Goal: Information Seeking & Learning: Check status

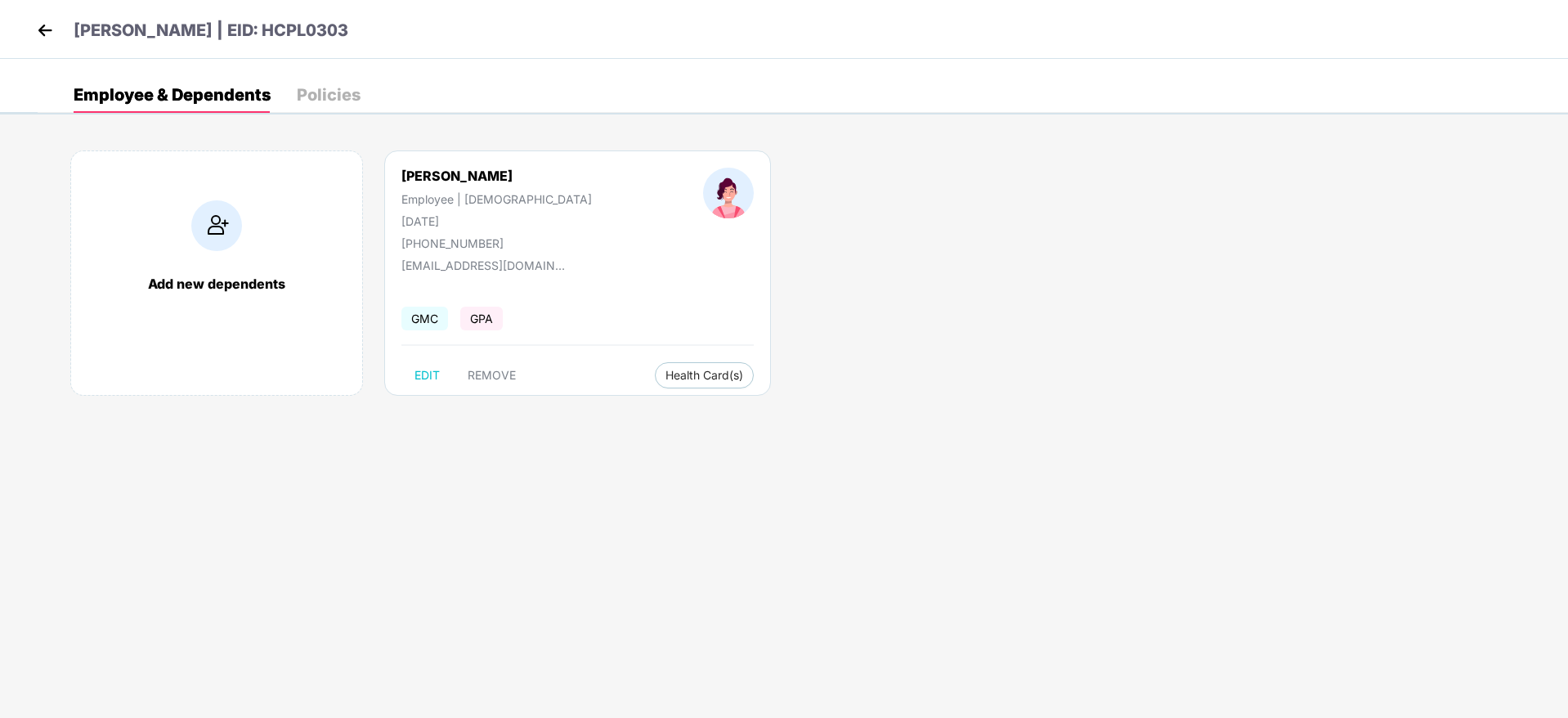
click at [49, 27] on img at bounding box center [45, 30] width 25 height 25
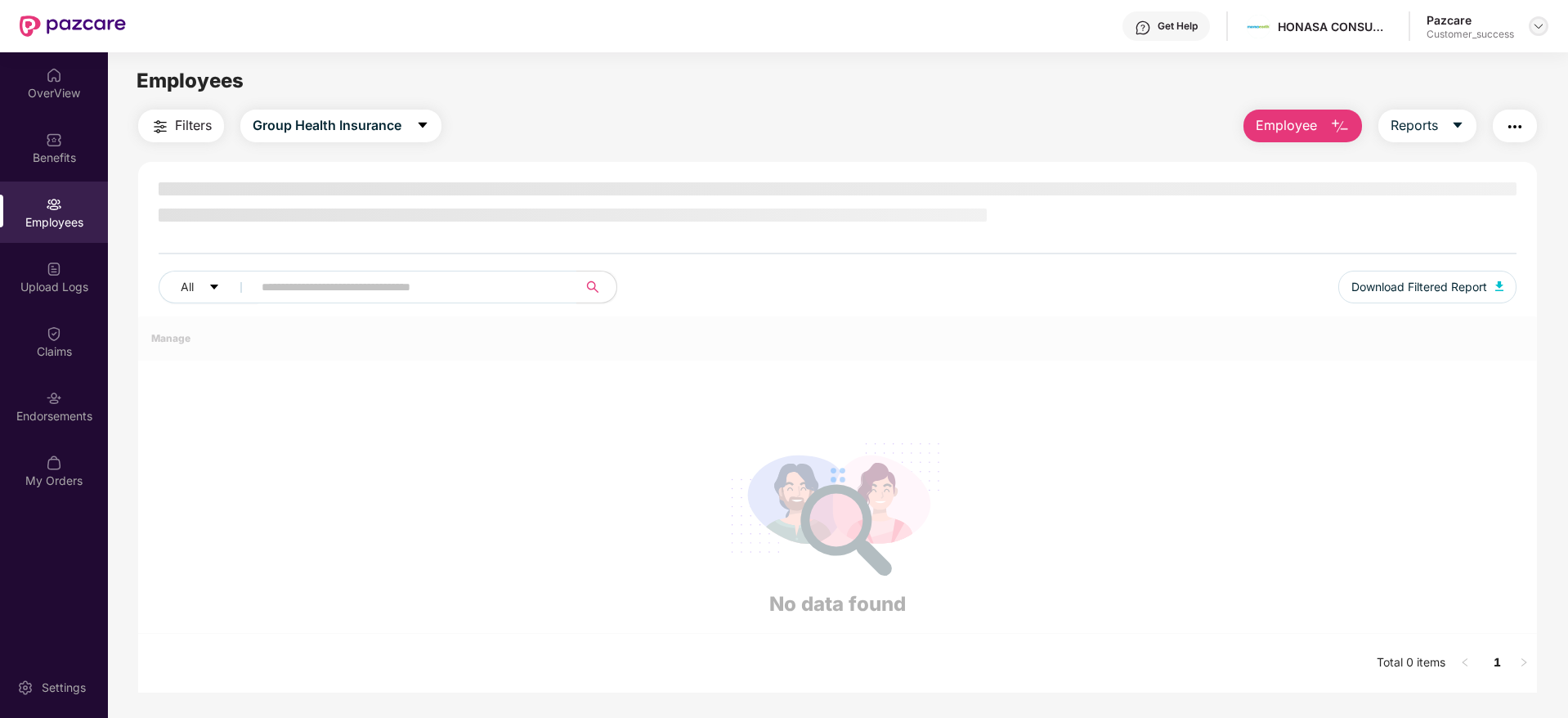
click at [1540, 30] on img at bounding box center [1539, 26] width 13 height 13
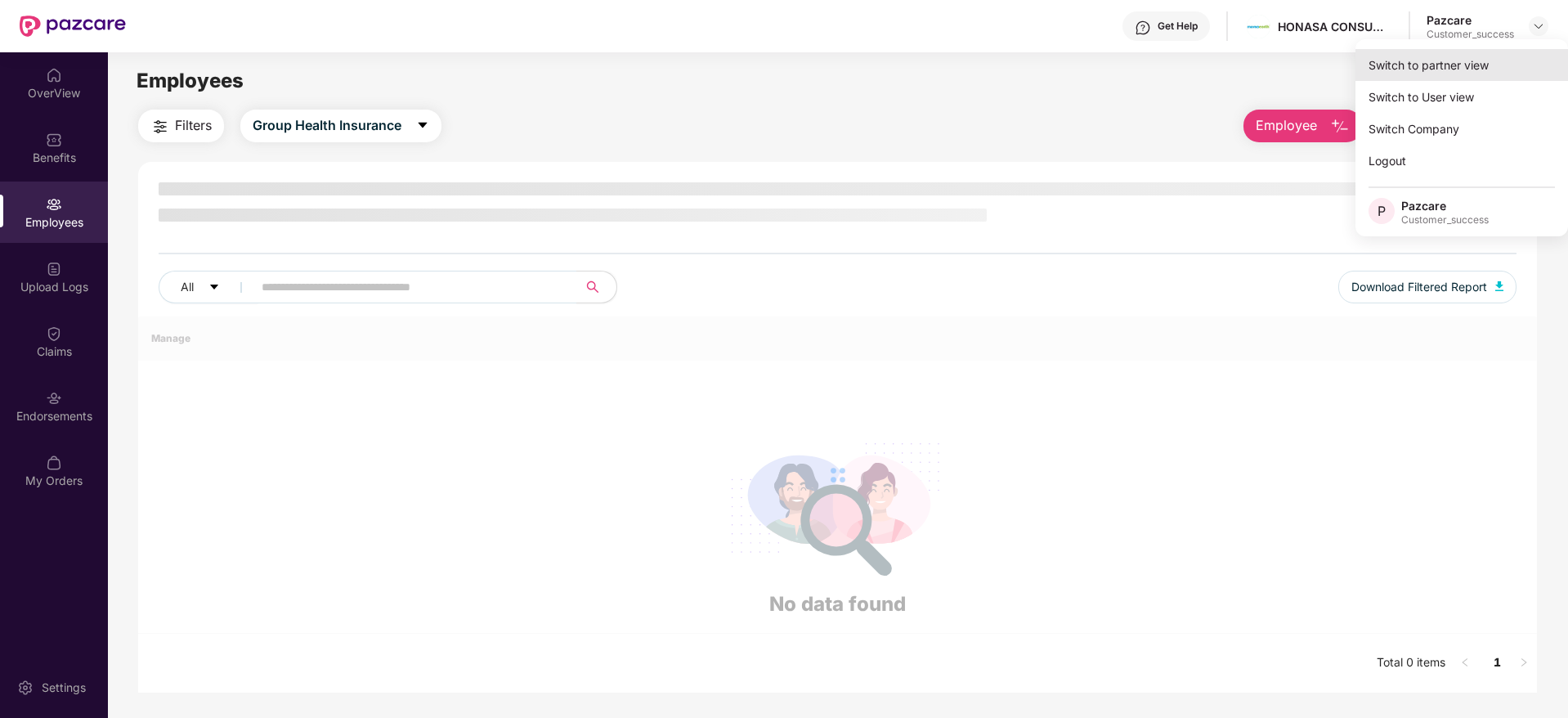
click at [1441, 73] on div "Switch to partner view" at bounding box center [1462, 65] width 212 height 32
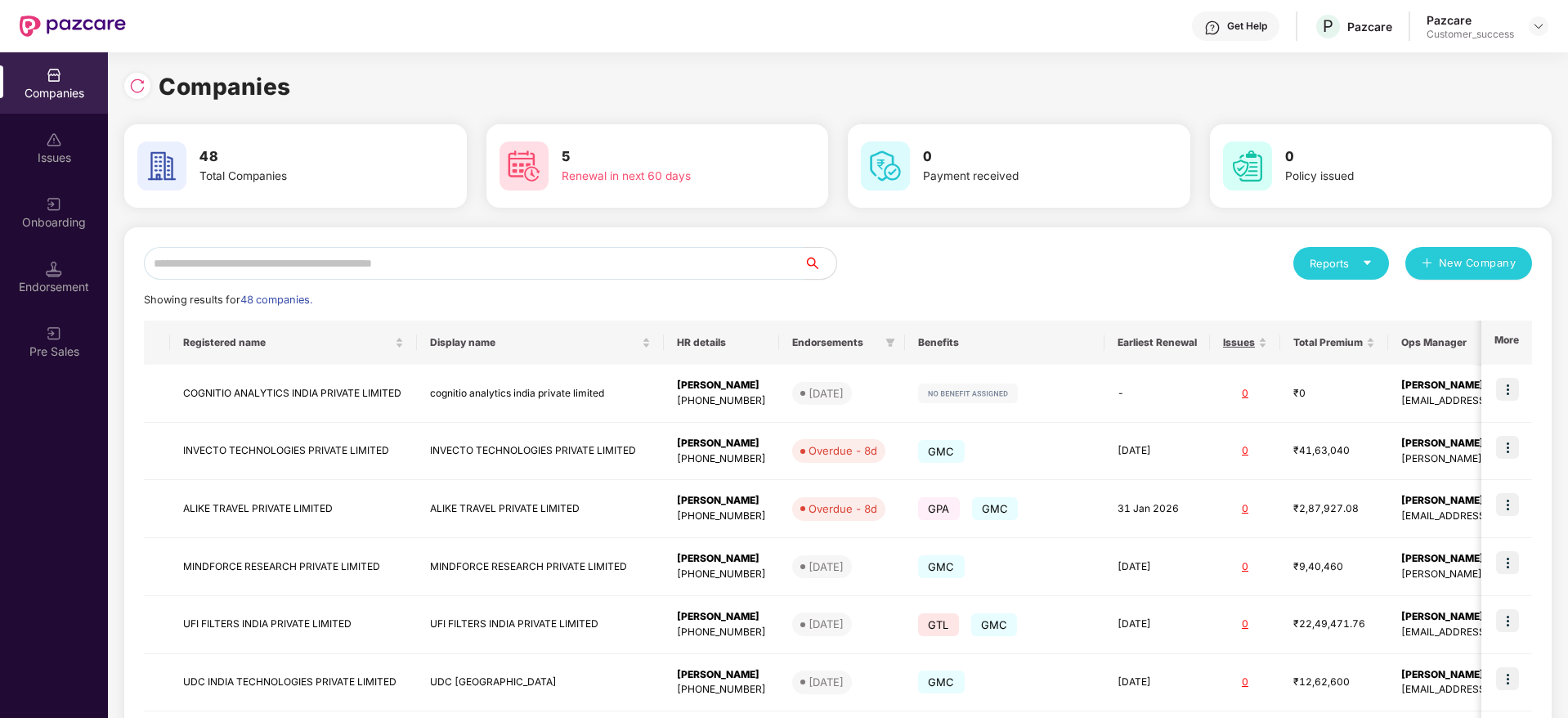
click at [449, 259] on input "text" at bounding box center [473, 264] width 660 height 33
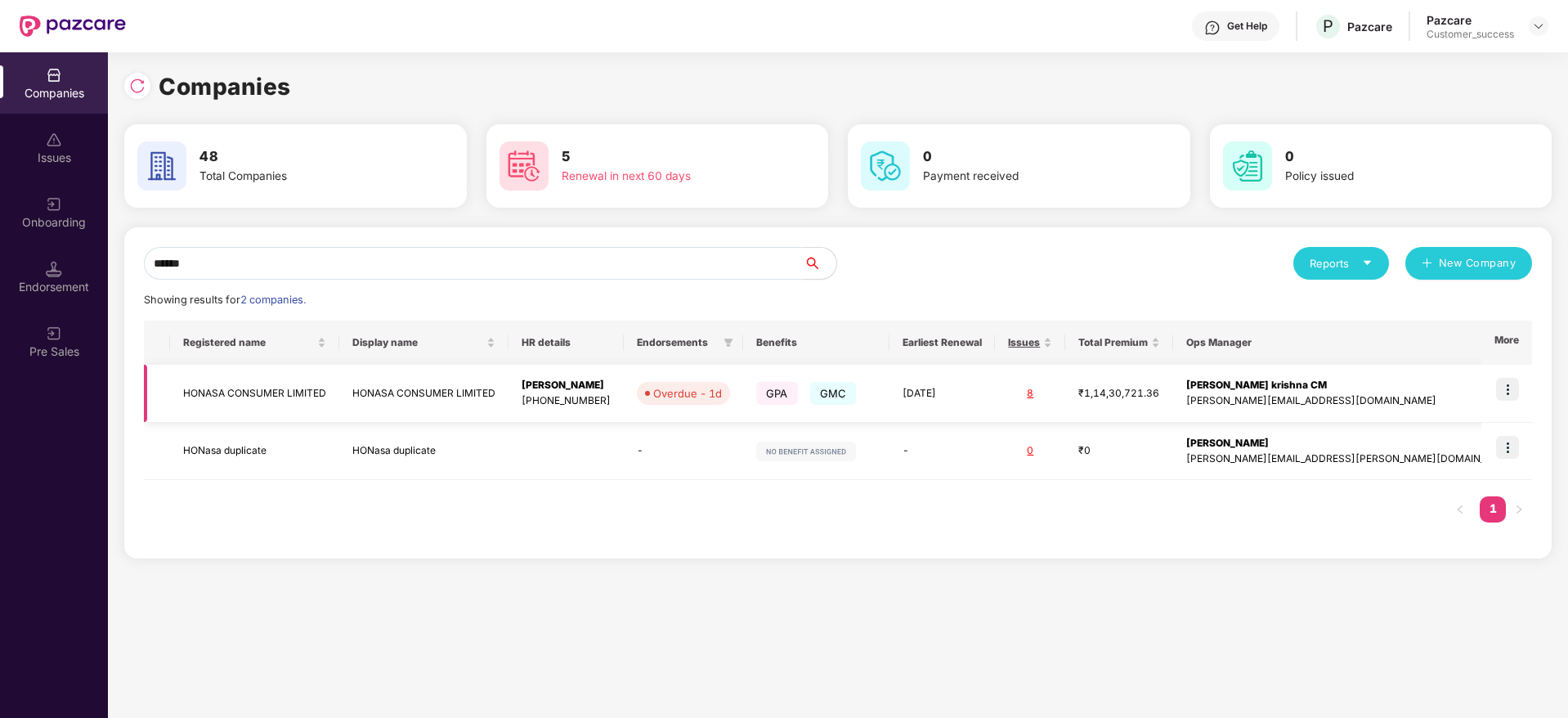
type input "******"
click at [1516, 386] on img at bounding box center [1508, 389] width 23 height 23
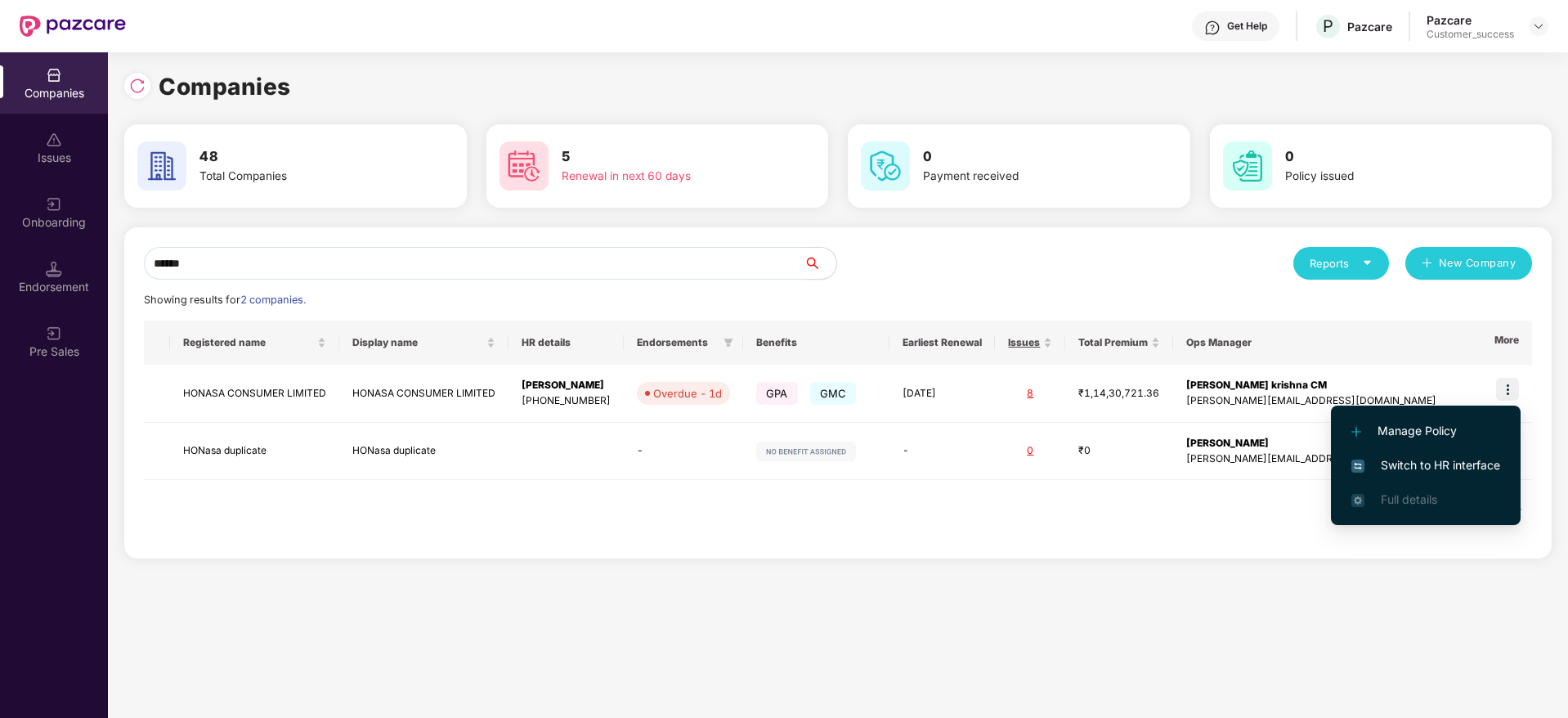
click at [1458, 456] on span "Switch to HR interface" at bounding box center [1425, 465] width 149 height 18
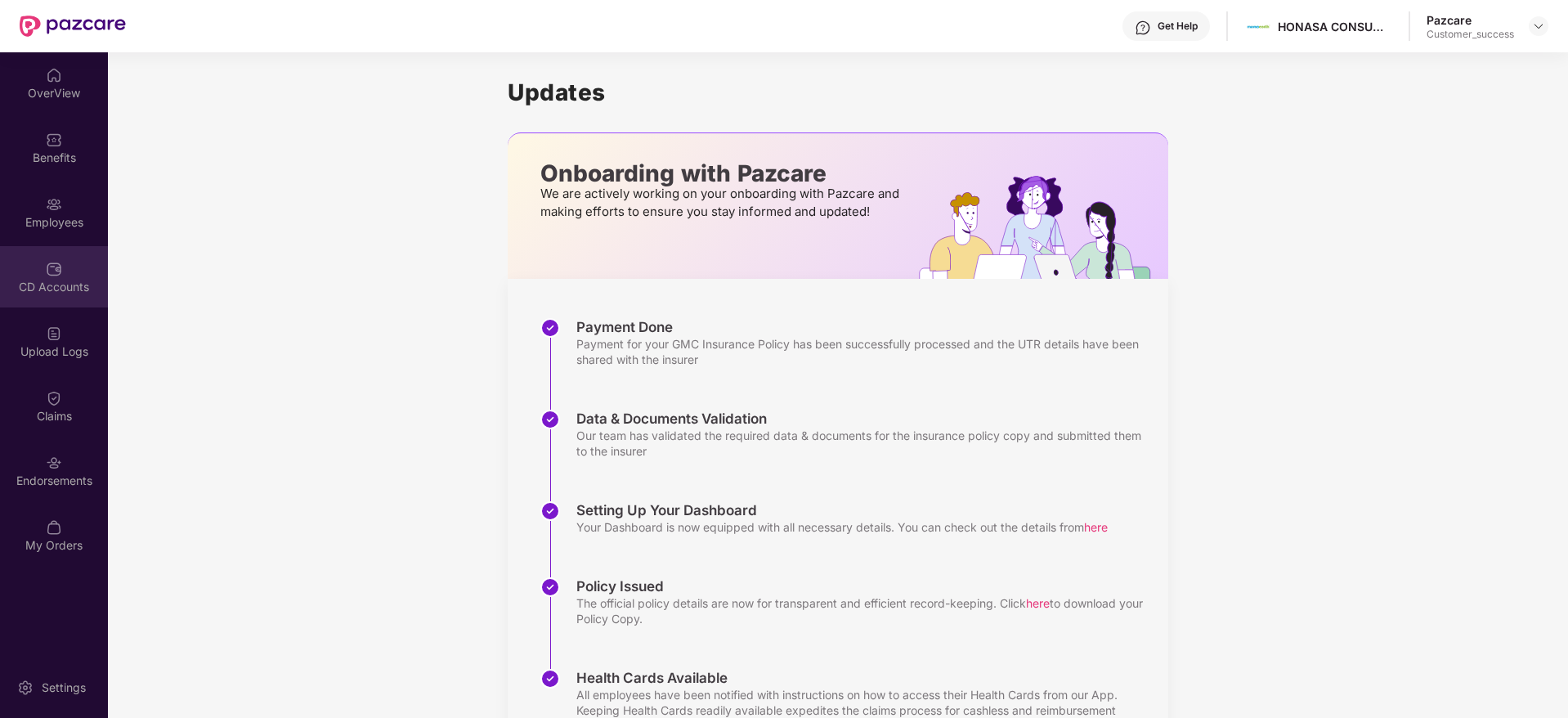
click at [79, 289] on div "CD Accounts" at bounding box center [54, 288] width 108 height 16
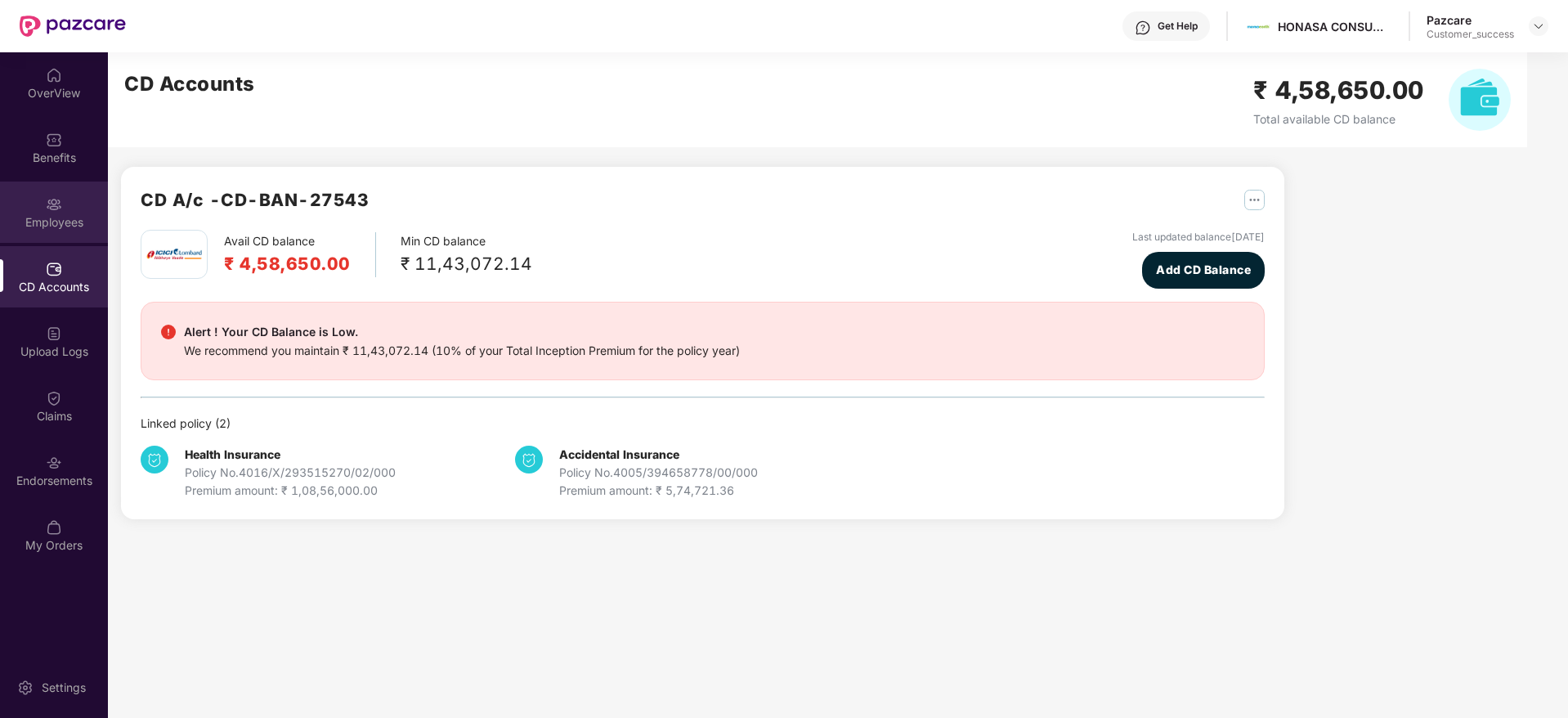
click at [73, 202] on div "Employees" at bounding box center [54, 212] width 108 height 61
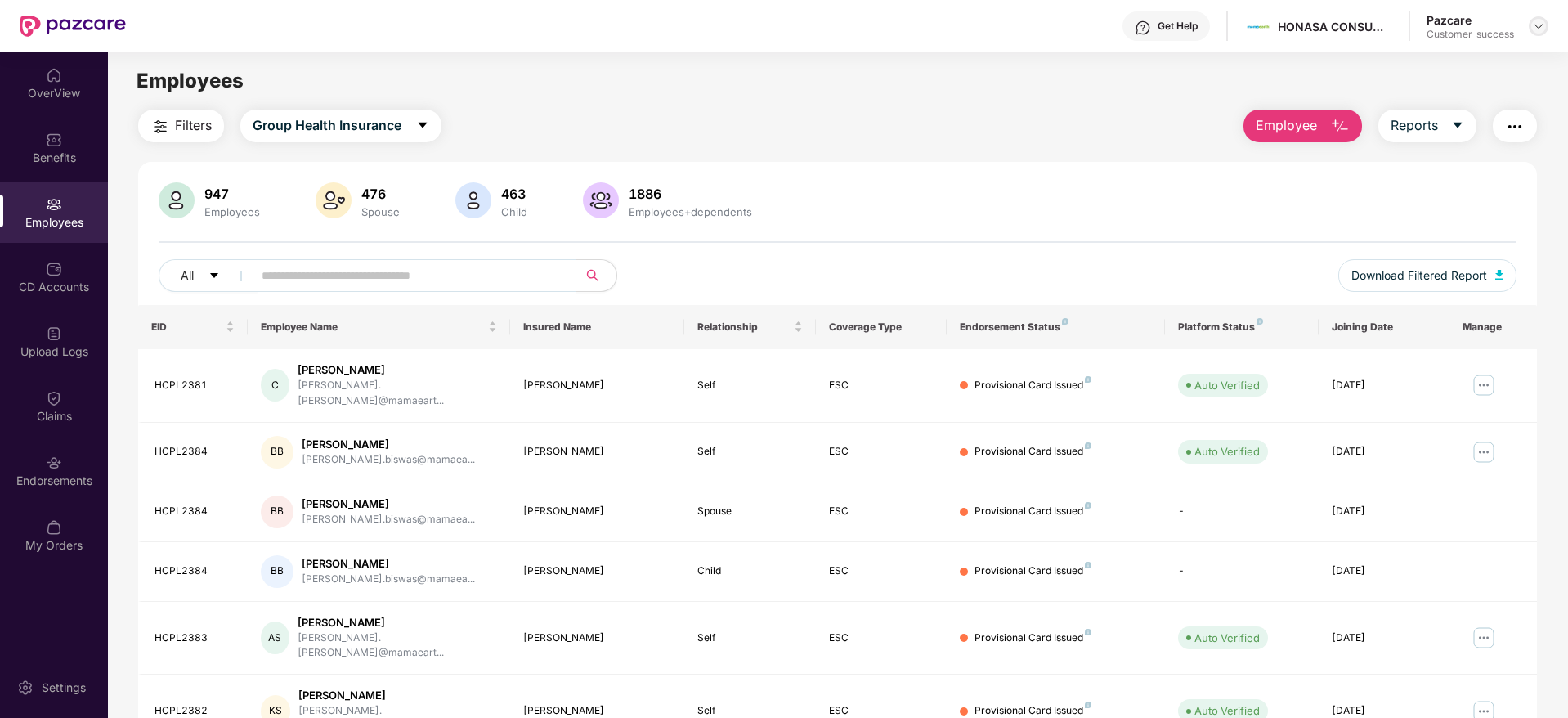
click at [1535, 24] on img at bounding box center [1539, 26] width 13 height 13
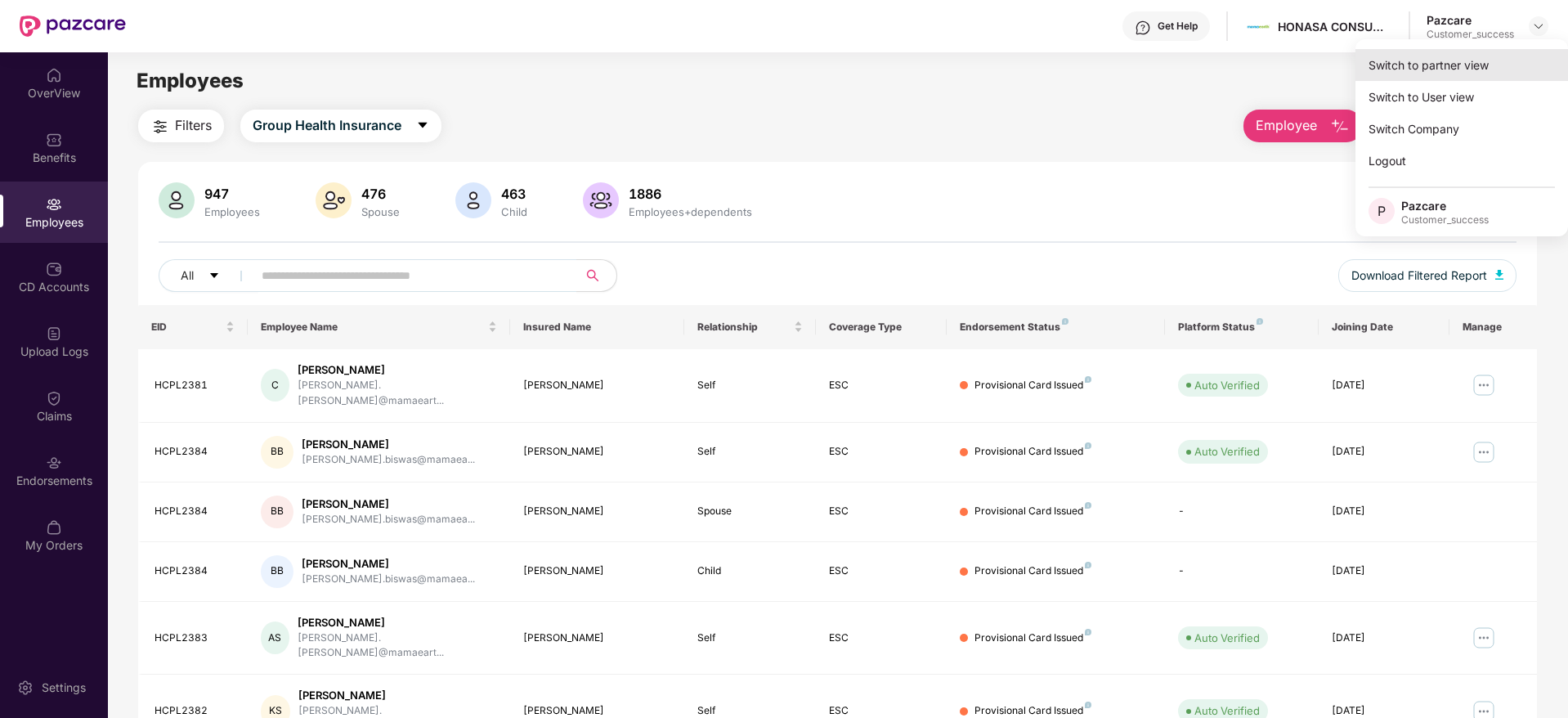
click at [1448, 72] on div "Switch to partner view" at bounding box center [1462, 65] width 212 height 32
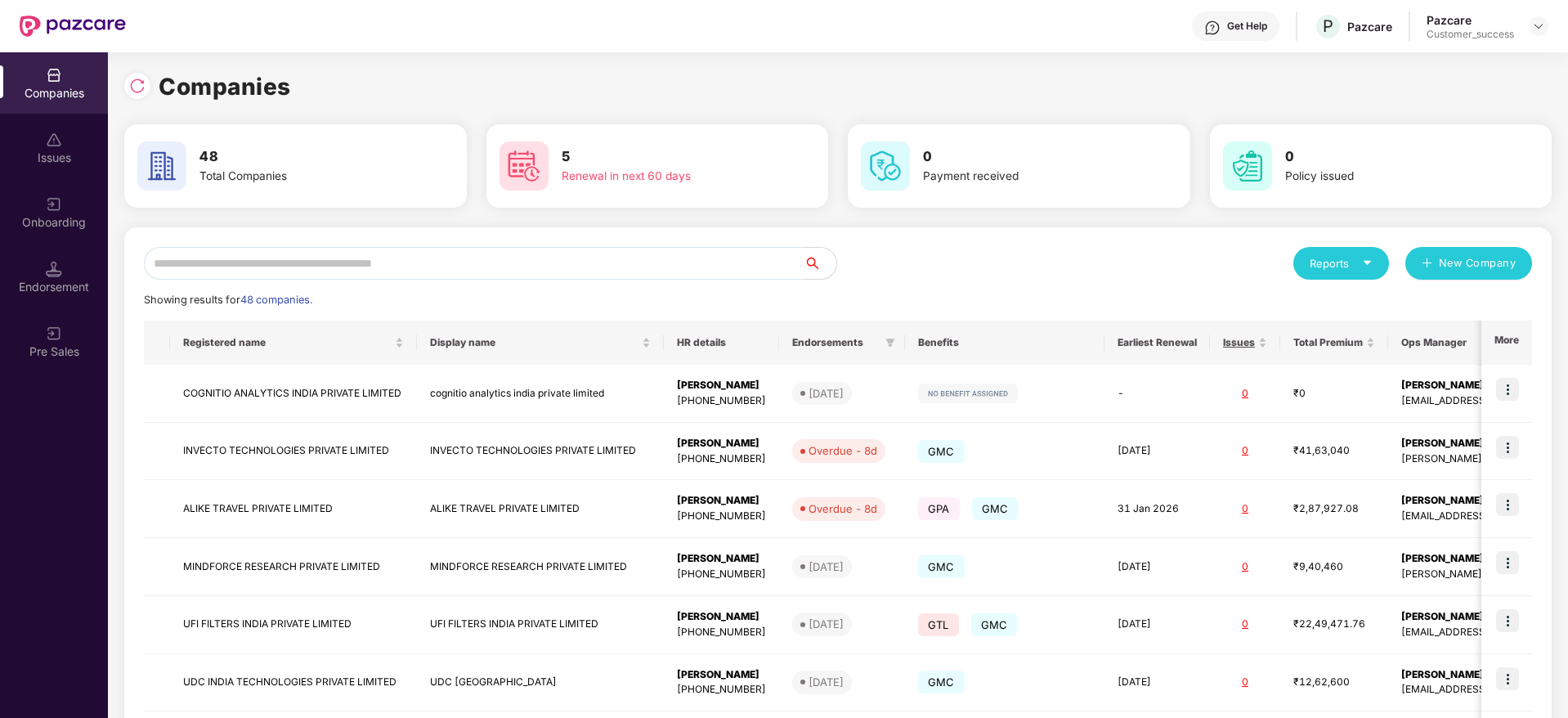
click at [320, 272] on input "text" at bounding box center [473, 264] width 660 height 33
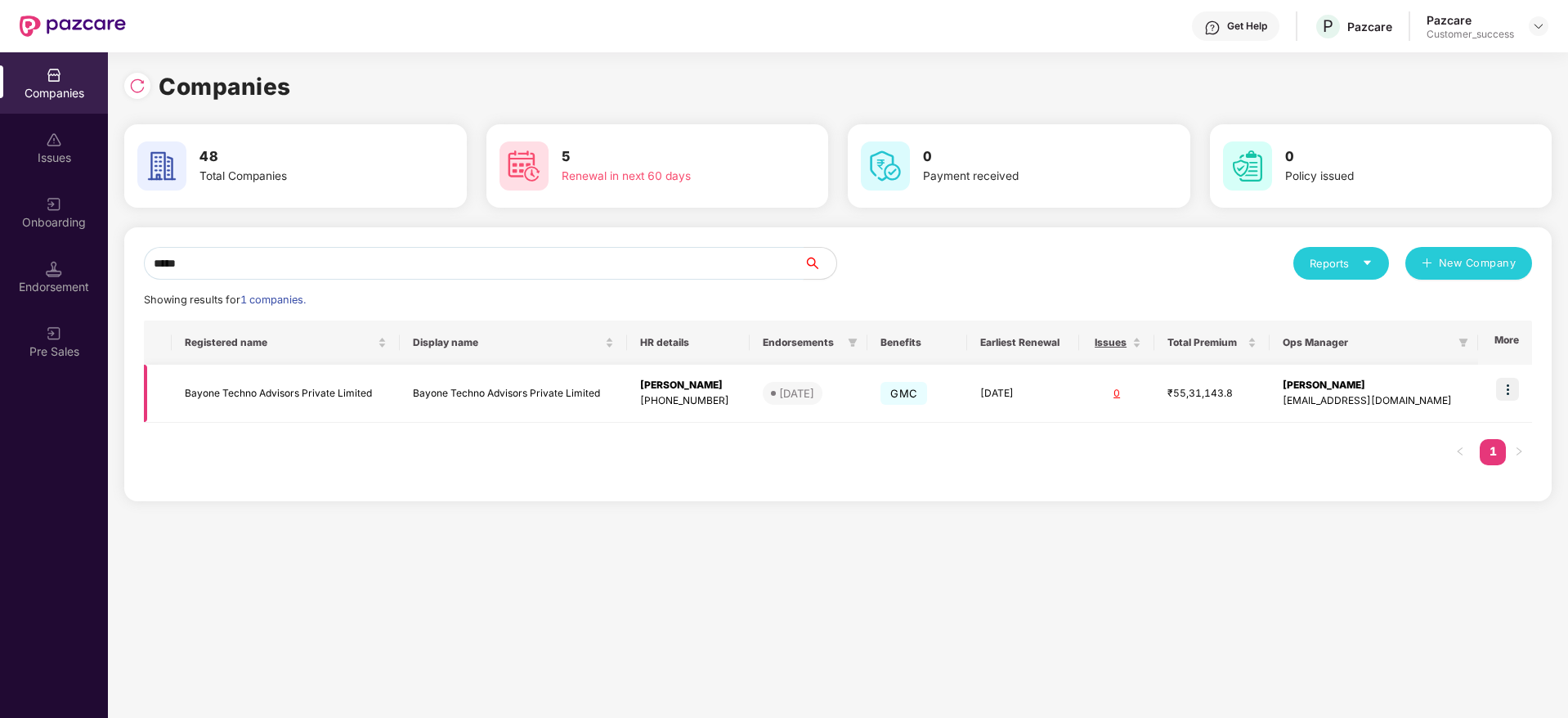
type input "*****"
click at [1505, 402] on td at bounding box center [1505, 393] width 54 height 58
click at [1509, 385] on img at bounding box center [1508, 389] width 23 height 23
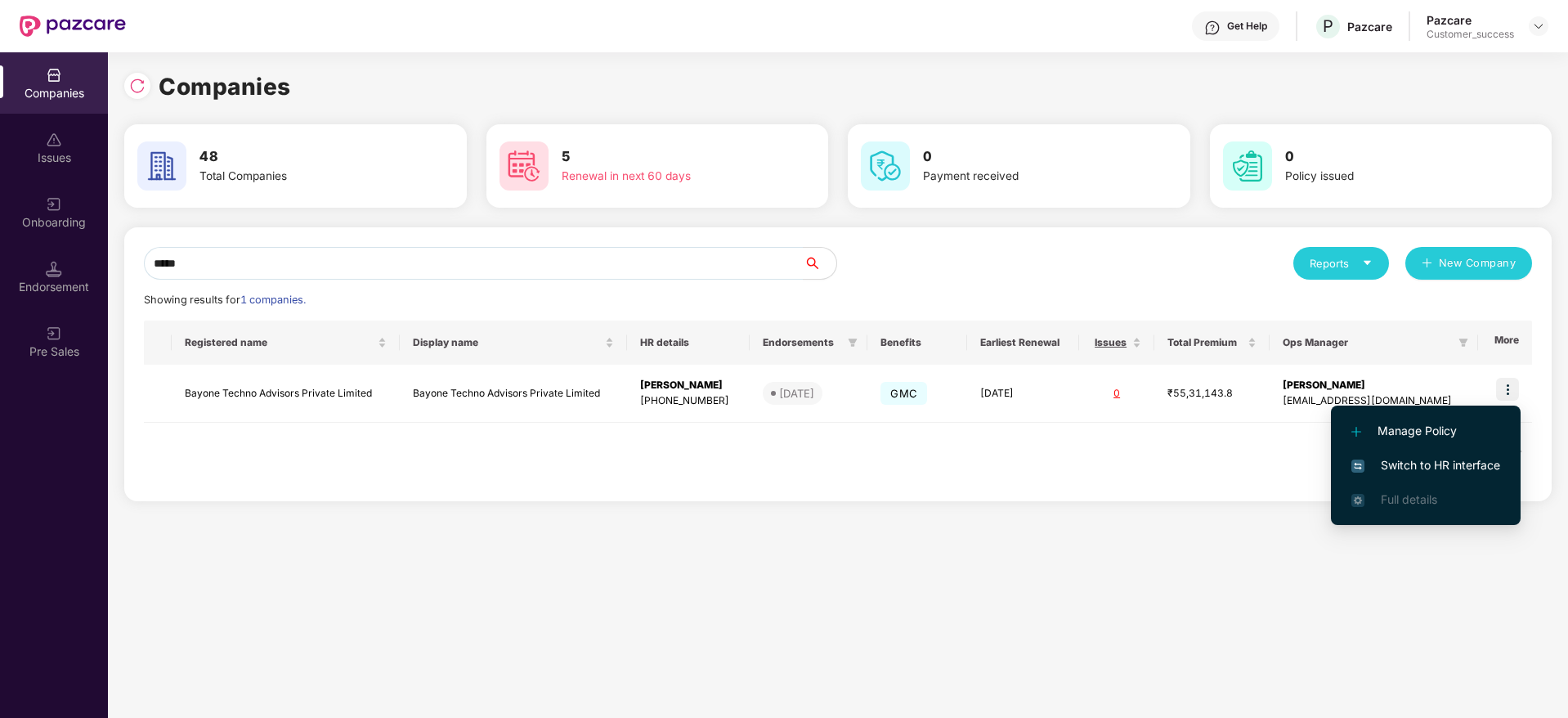
click at [1443, 462] on span "Switch to HR interface" at bounding box center [1425, 465] width 149 height 18
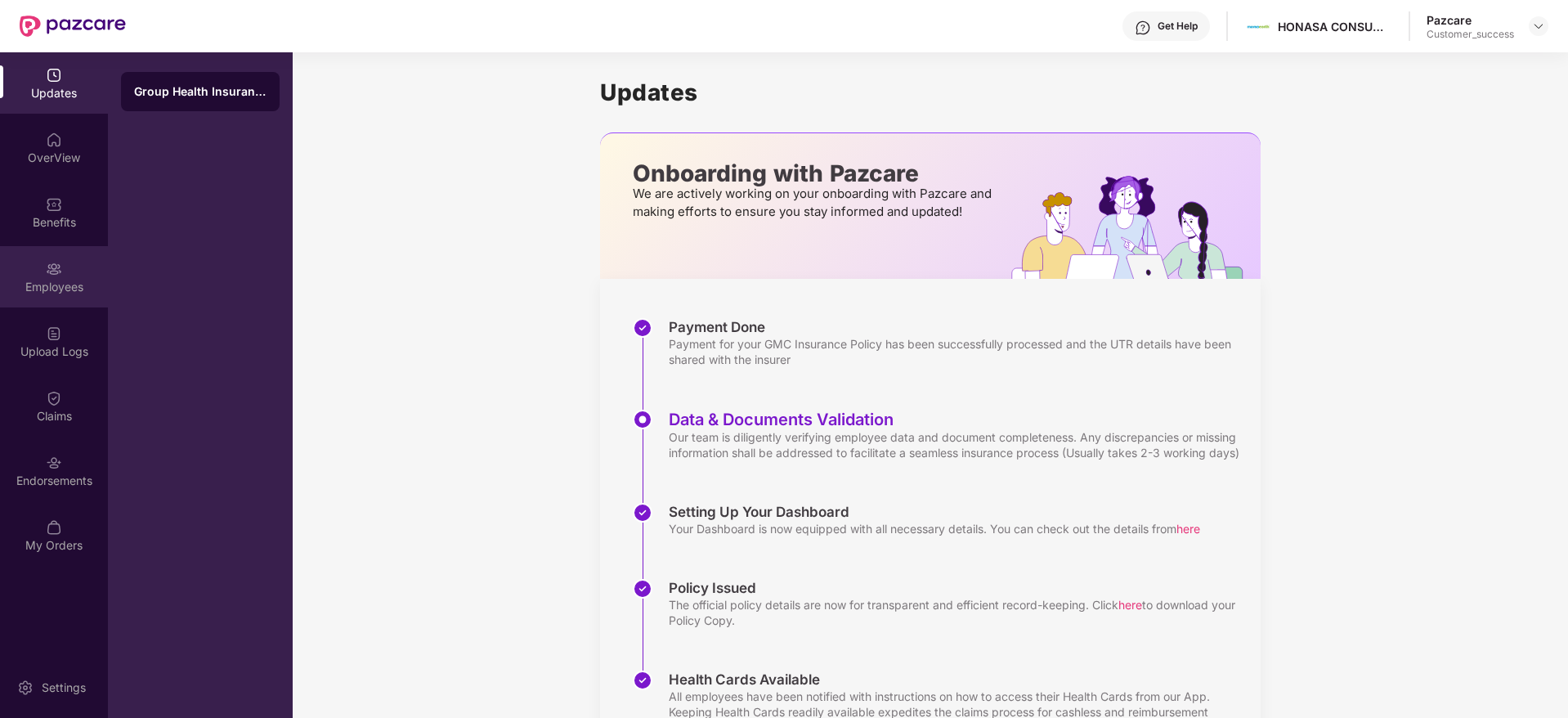
click at [62, 299] on div "Employees" at bounding box center [54, 277] width 108 height 61
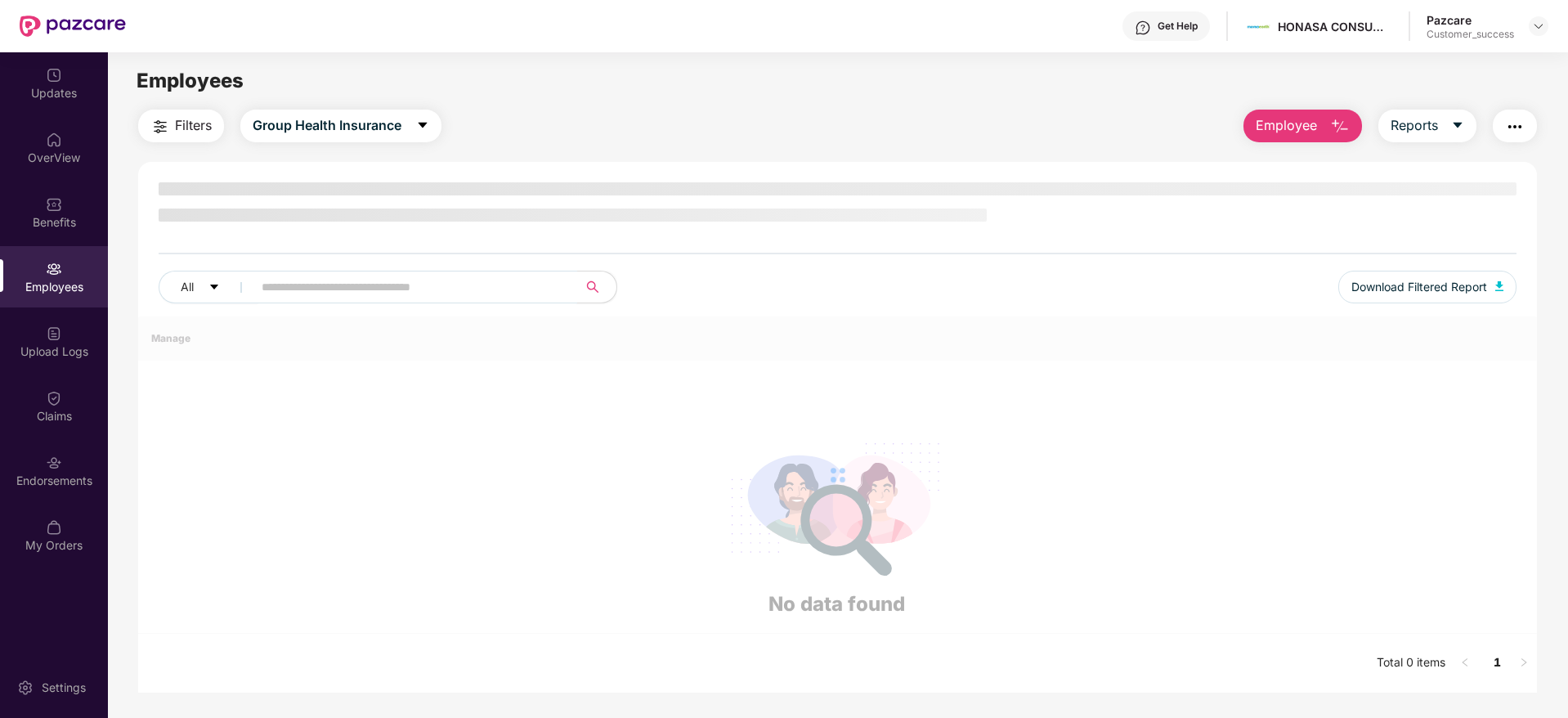
click at [336, 272] on span at bounding box center [409, 288] width 335 height 33
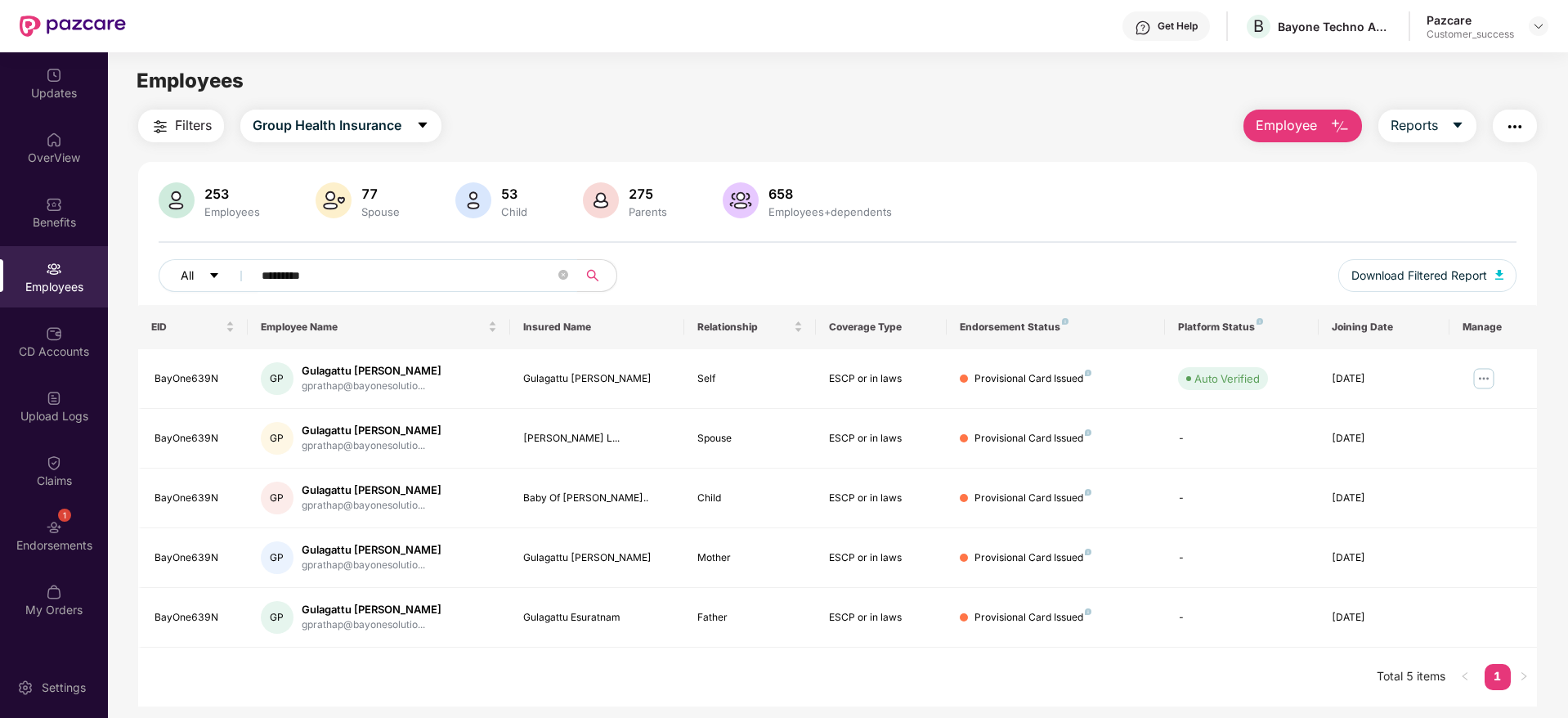
drag, startPoint x: 372, startPoint y: 277, endPoint x: 221, endPoint y: 276, distance: 151.0
click at [221, 276] on div "All *********" at bounding box center [555, 276] width 793 height 33
type input "*********"
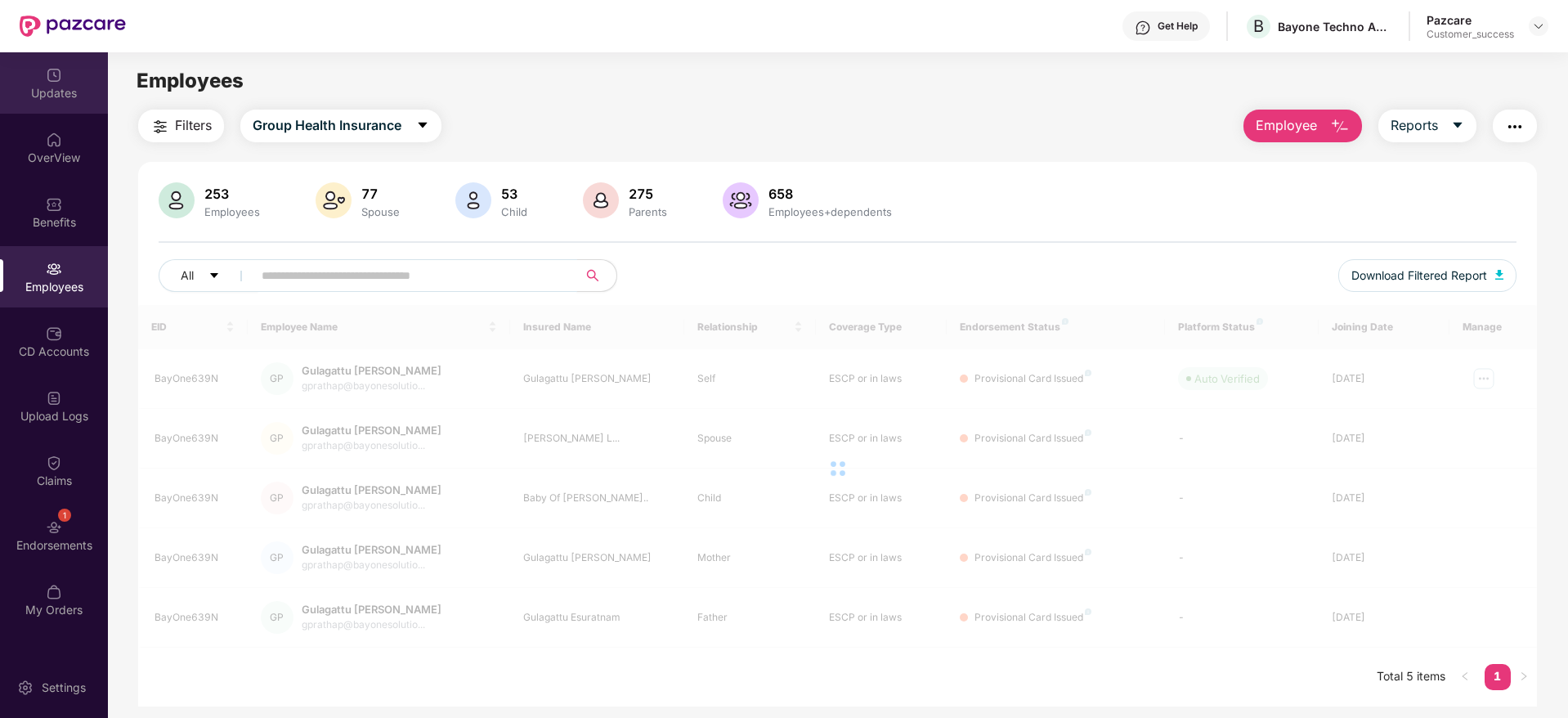
click at [65, 82] on div "Updates" at bounding box center [54, 82] width 108 height 61
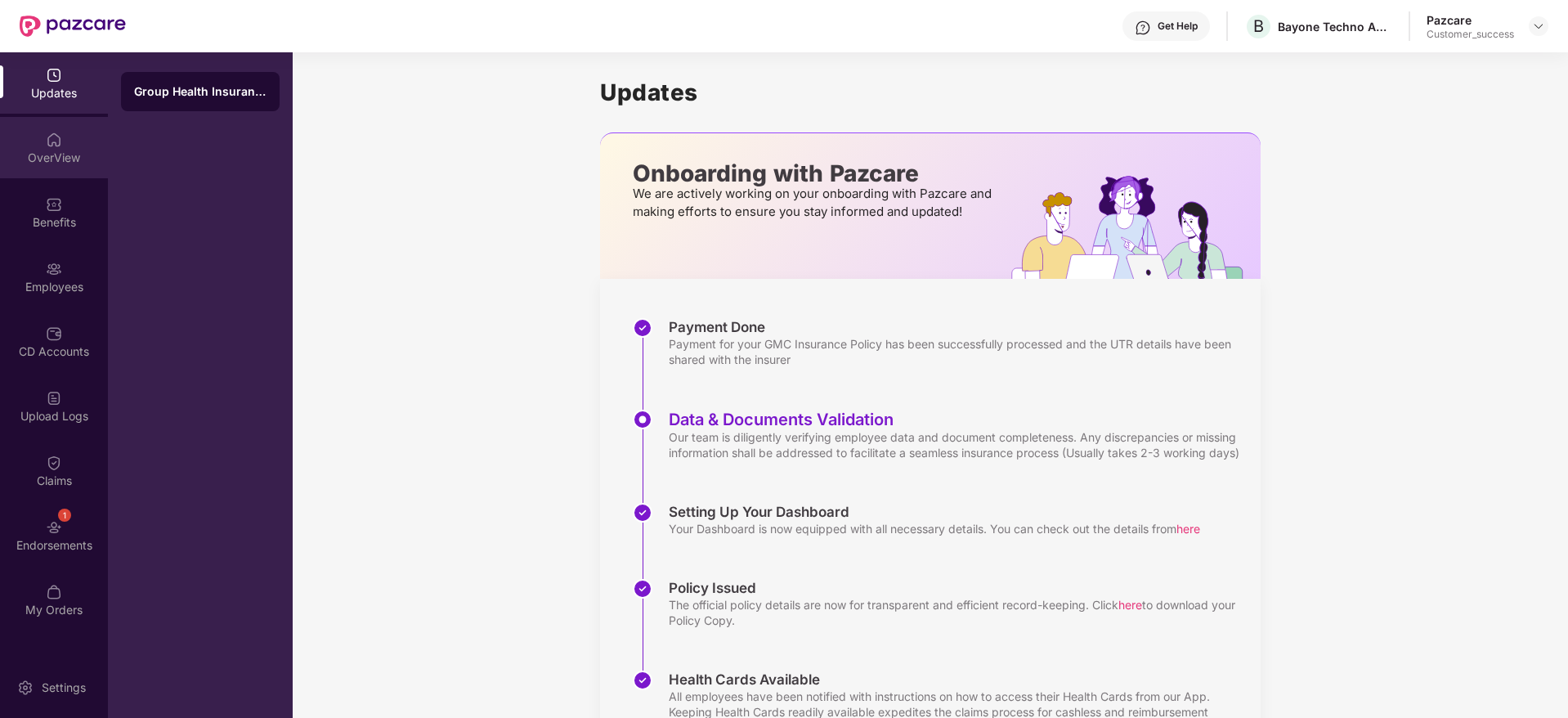
click at [74, 142] on div "OverView" at bounding box center [54, 147] width 108 height 61
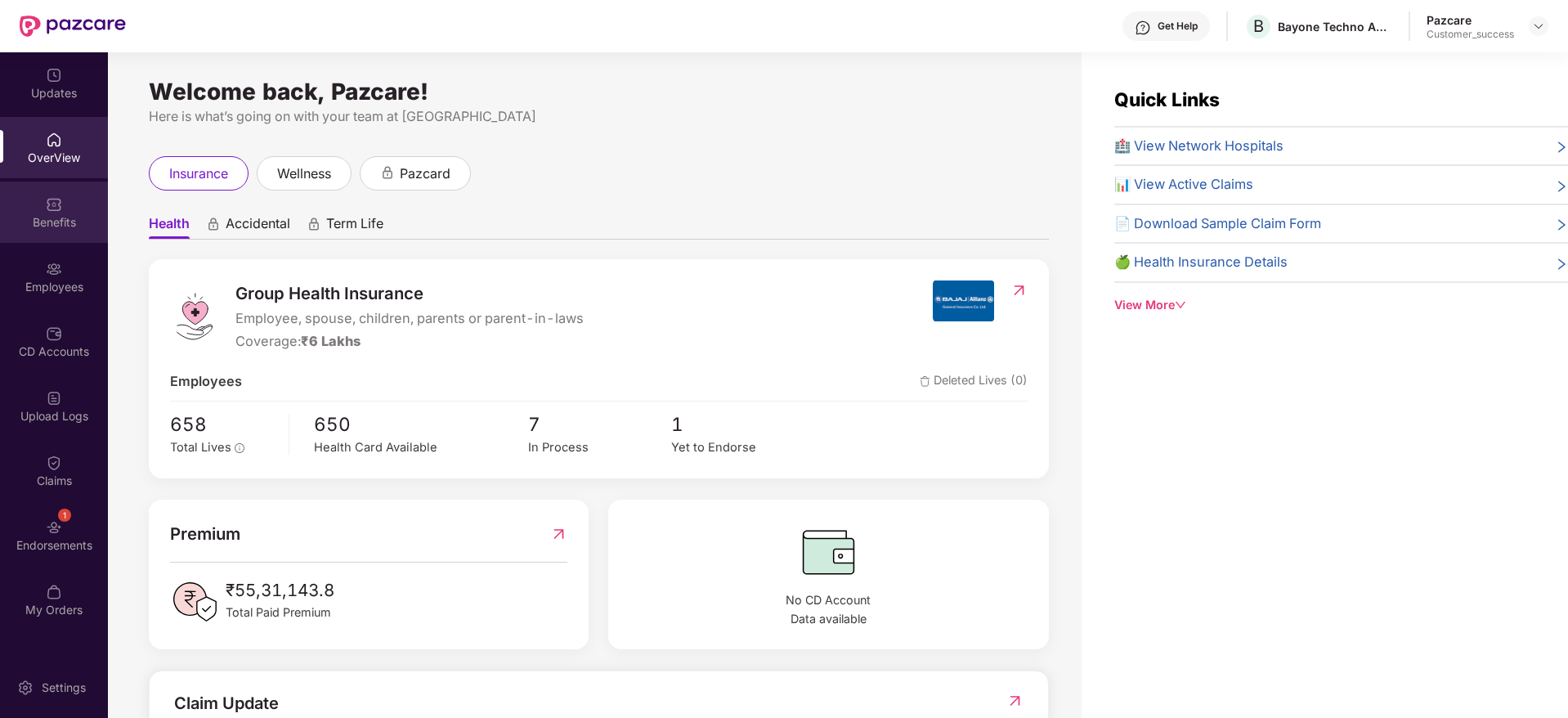
click at [48, 221] on div "Benefits" at bounding box center [54, 223] width 108 height 16
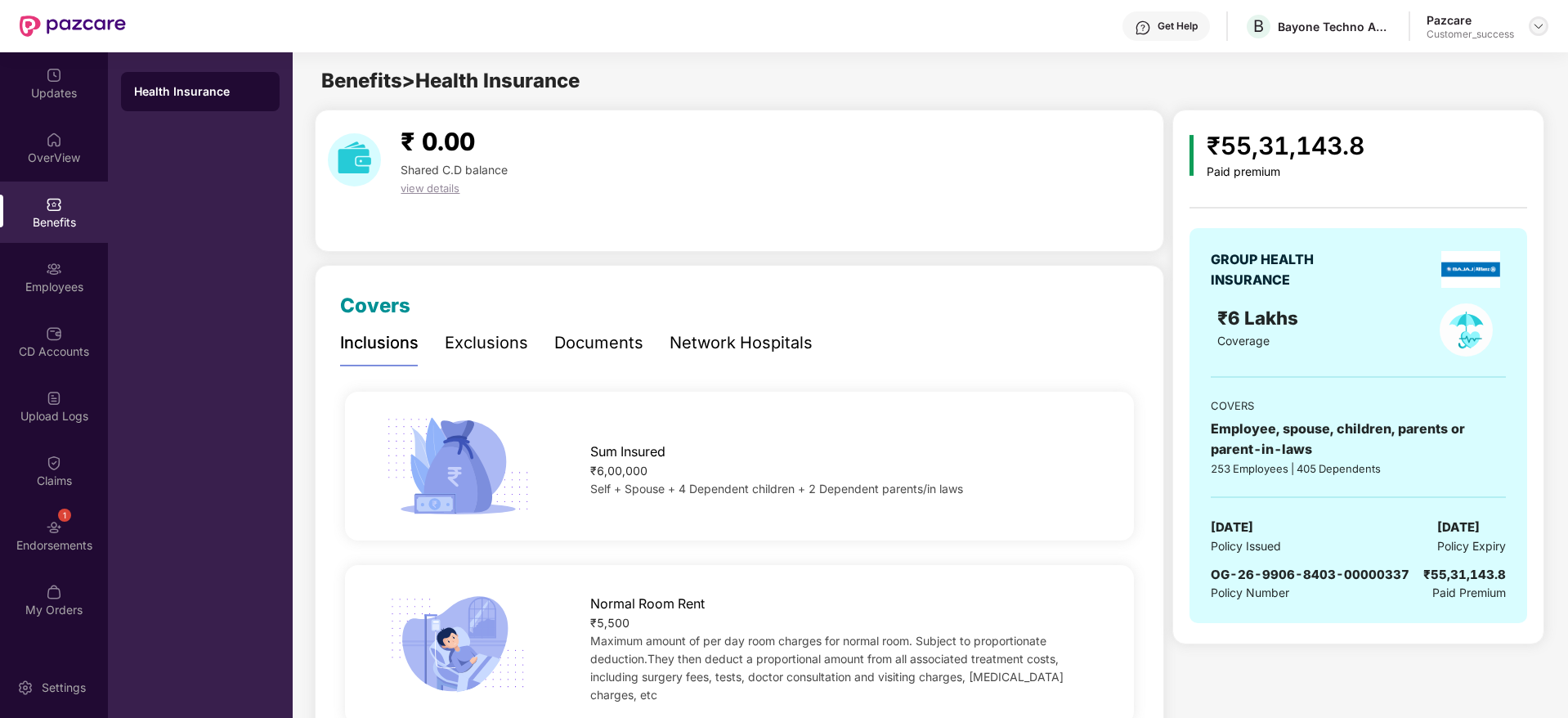
click at [1540, 25] on img at bounding box center [1539, 26] width 13 height 13
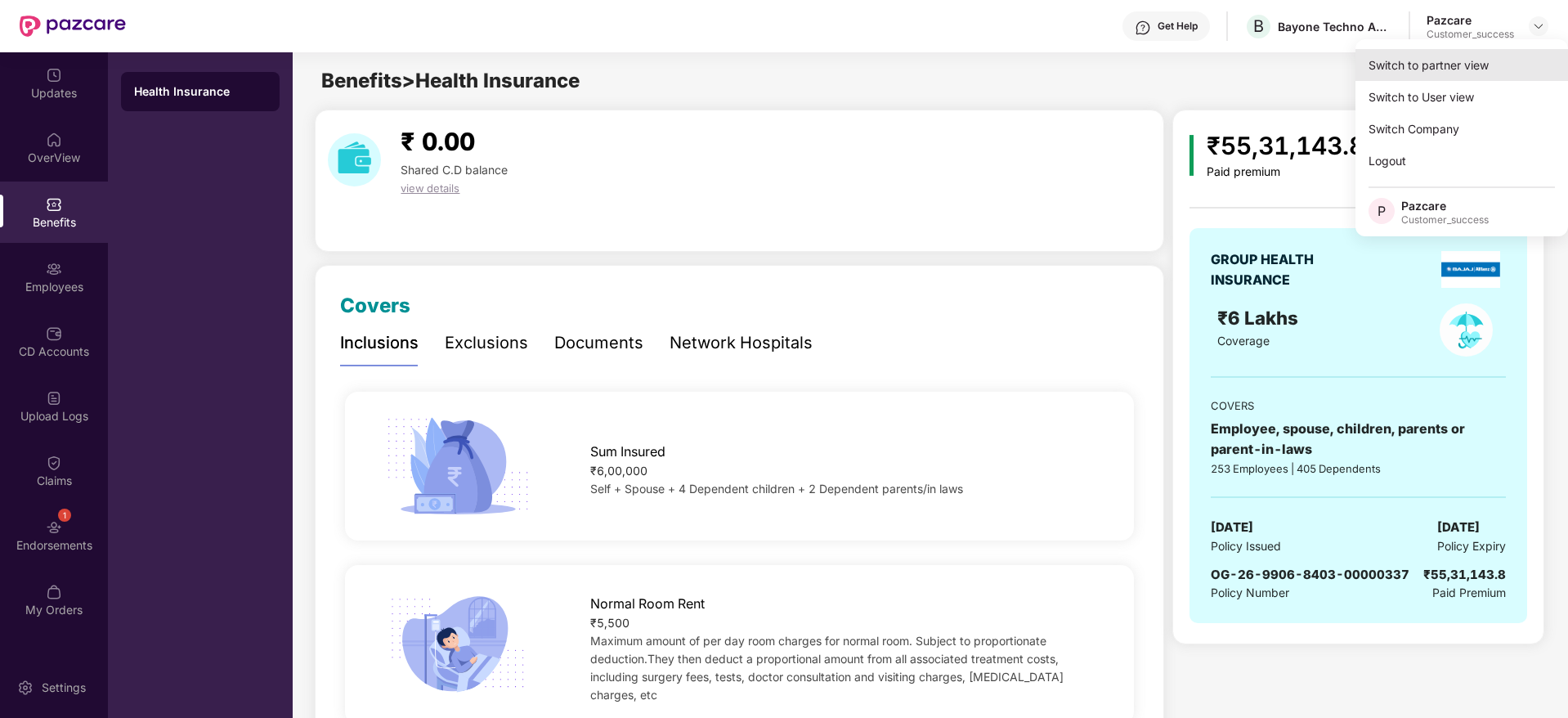
click at [1418, 69] on div "Switch to partner view" at bounding box center [1462, 65] width 212 height 32
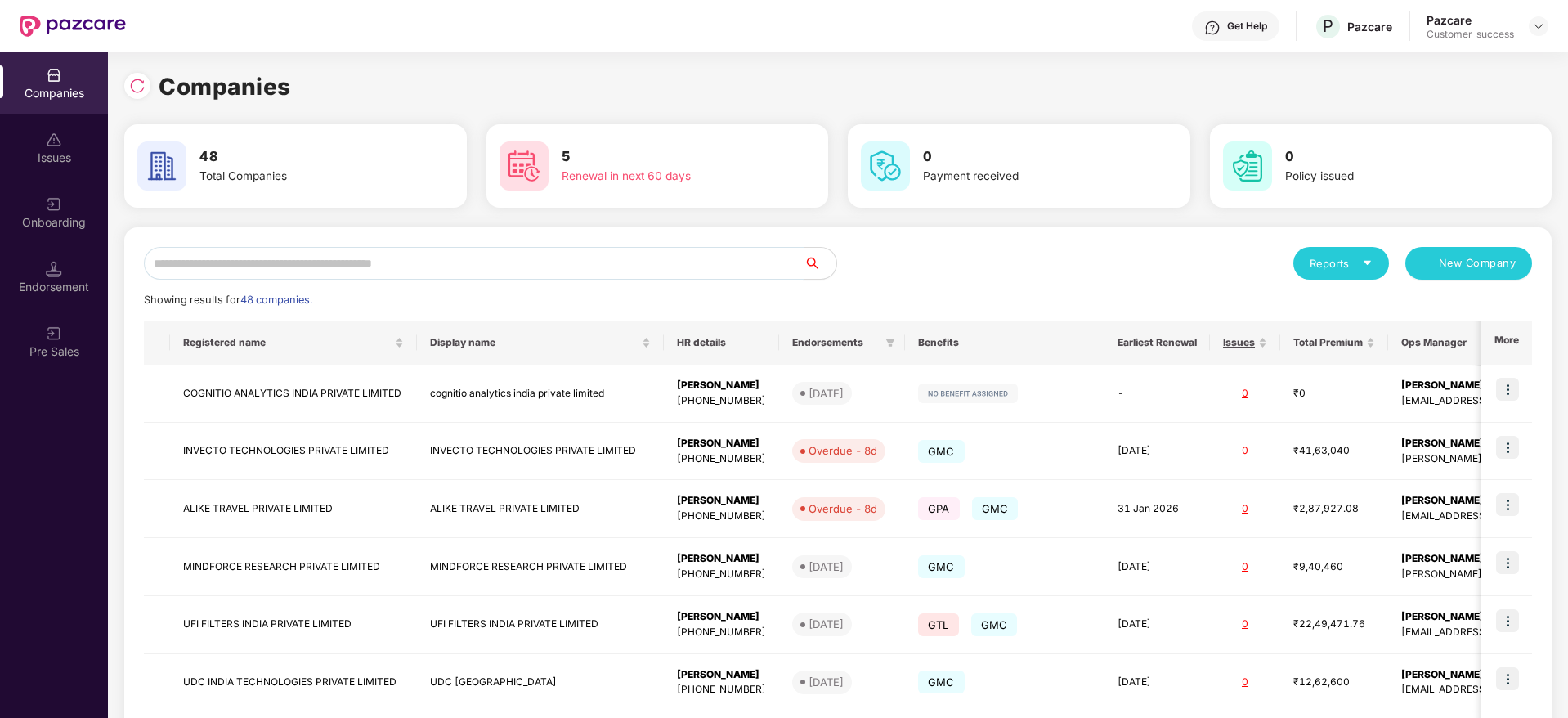
click at [330, 260] on input "text" at bounding box center [473, 264] width 660 height 33
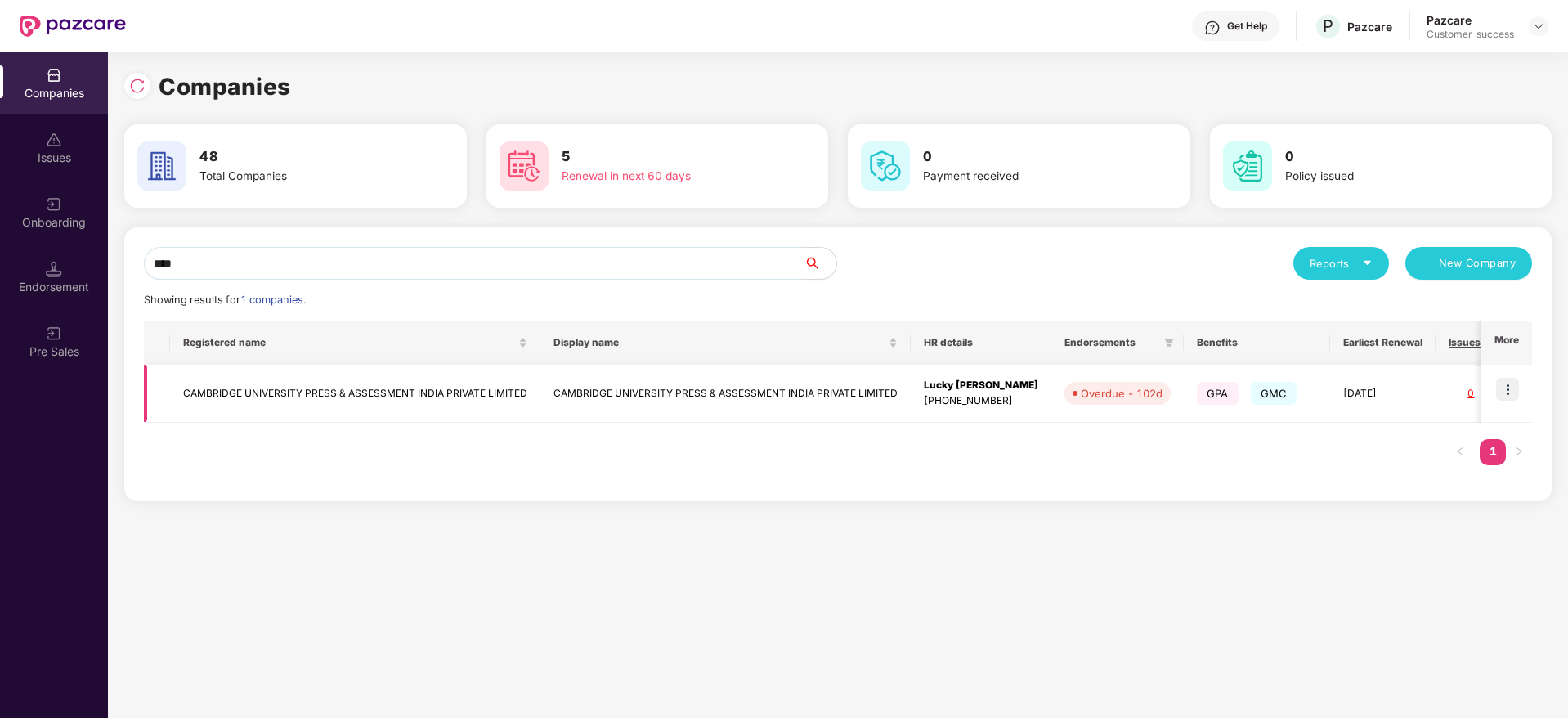
type input "****"
click at [1514, 397] on img at bounding box center [1508, 389] width 23 height 23
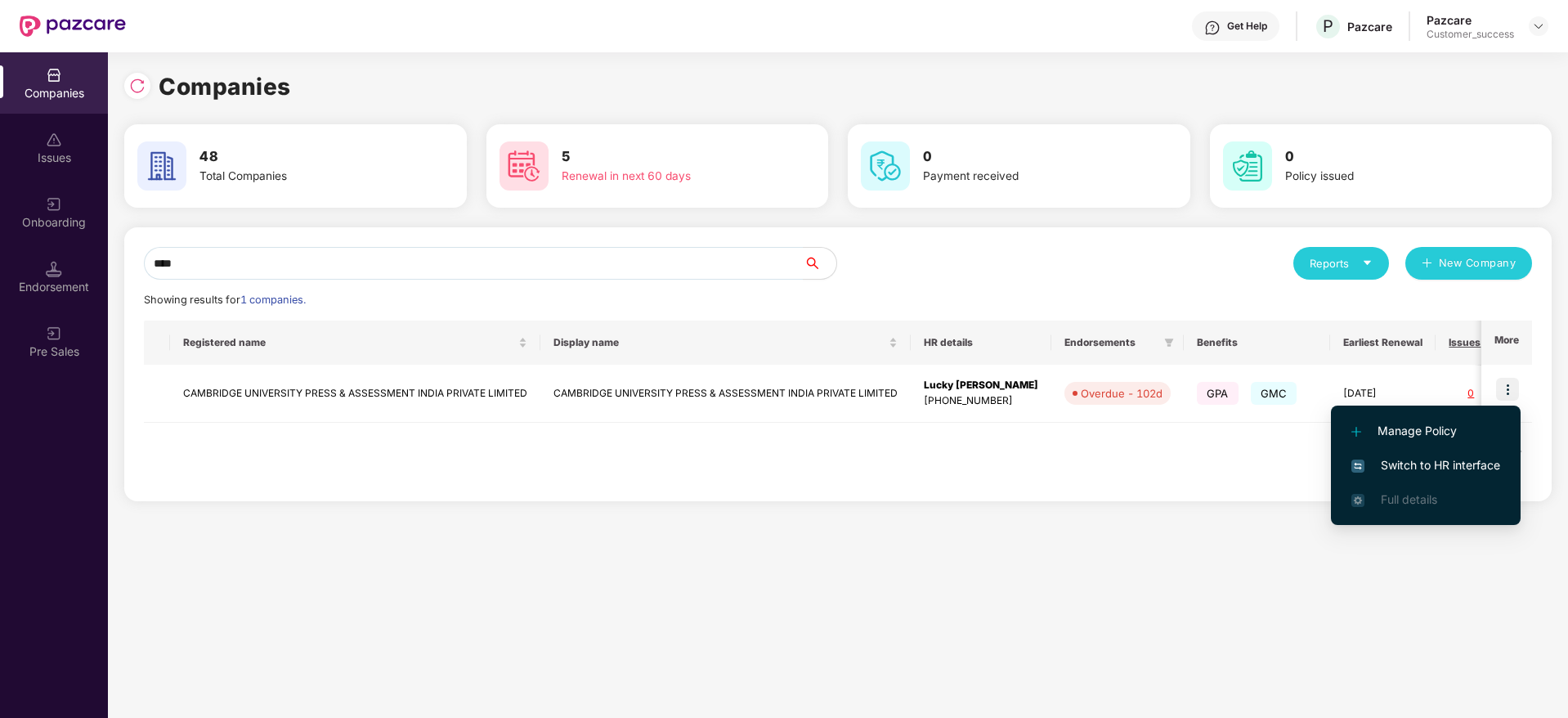
click at [1400, 457] on span "Switch to HR interface" at bounding box center [1425, 465] width 149 height 18
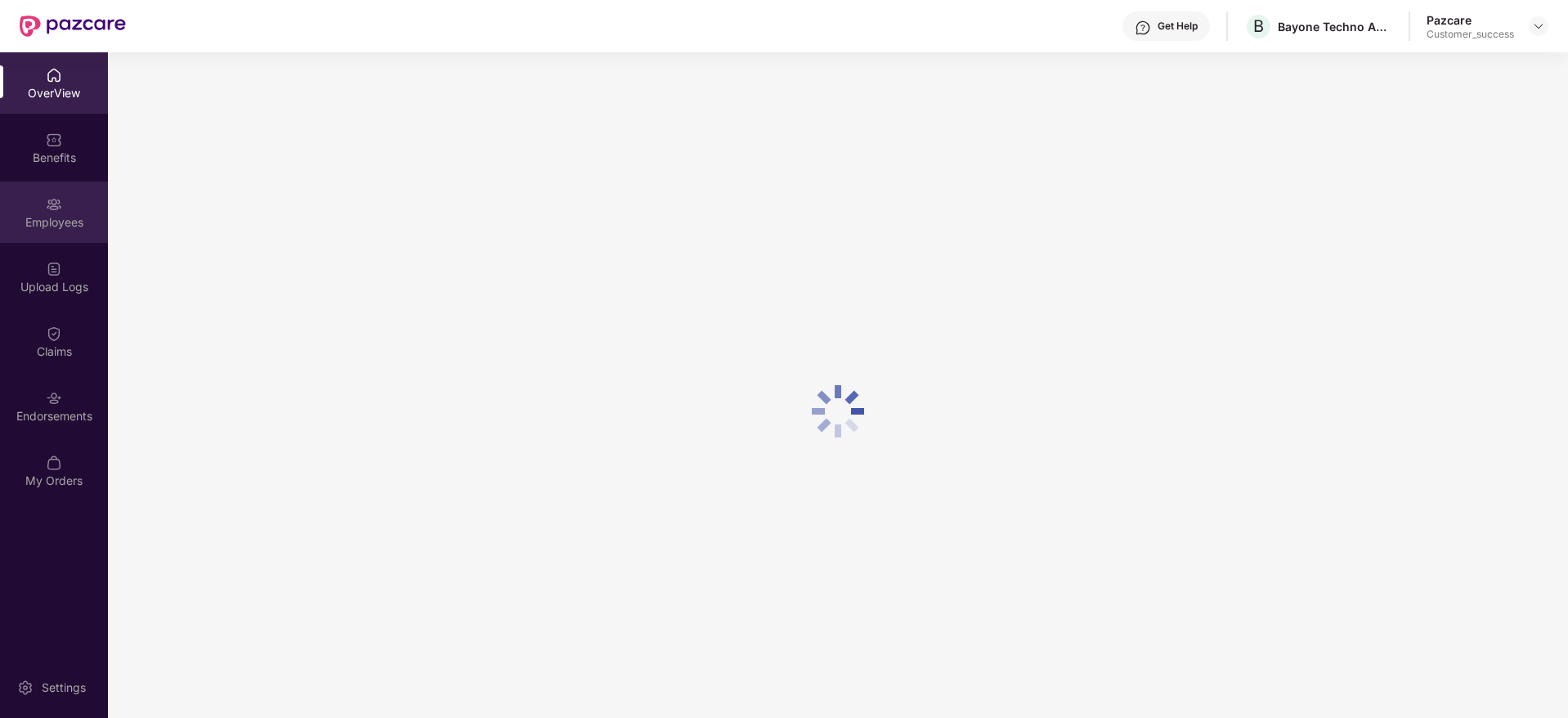
click at [53, 224] on div "Employees" at bounding box center [54, 223] width 108 height 16
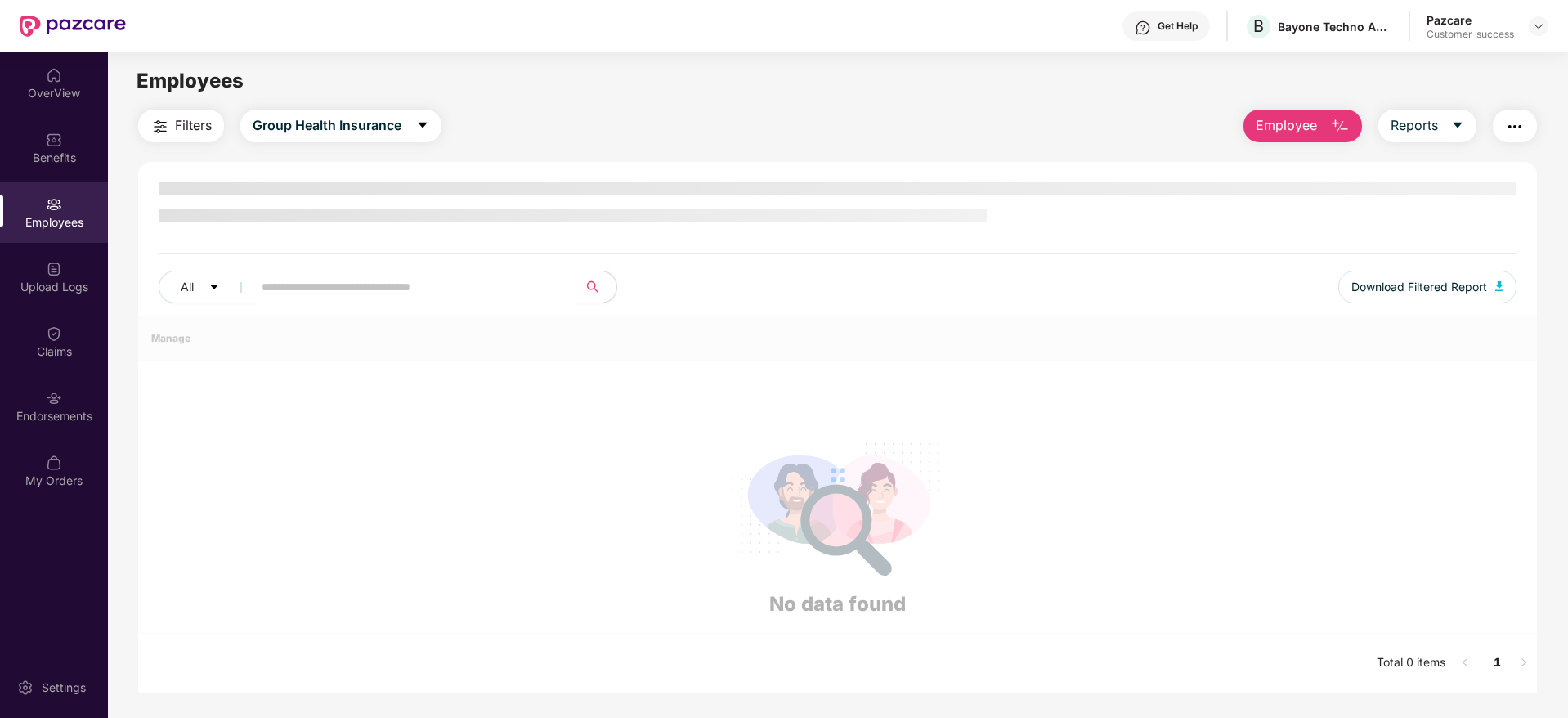
click at [373, 280] on input "text" at bounding box center [408, 287] width 294 height 25
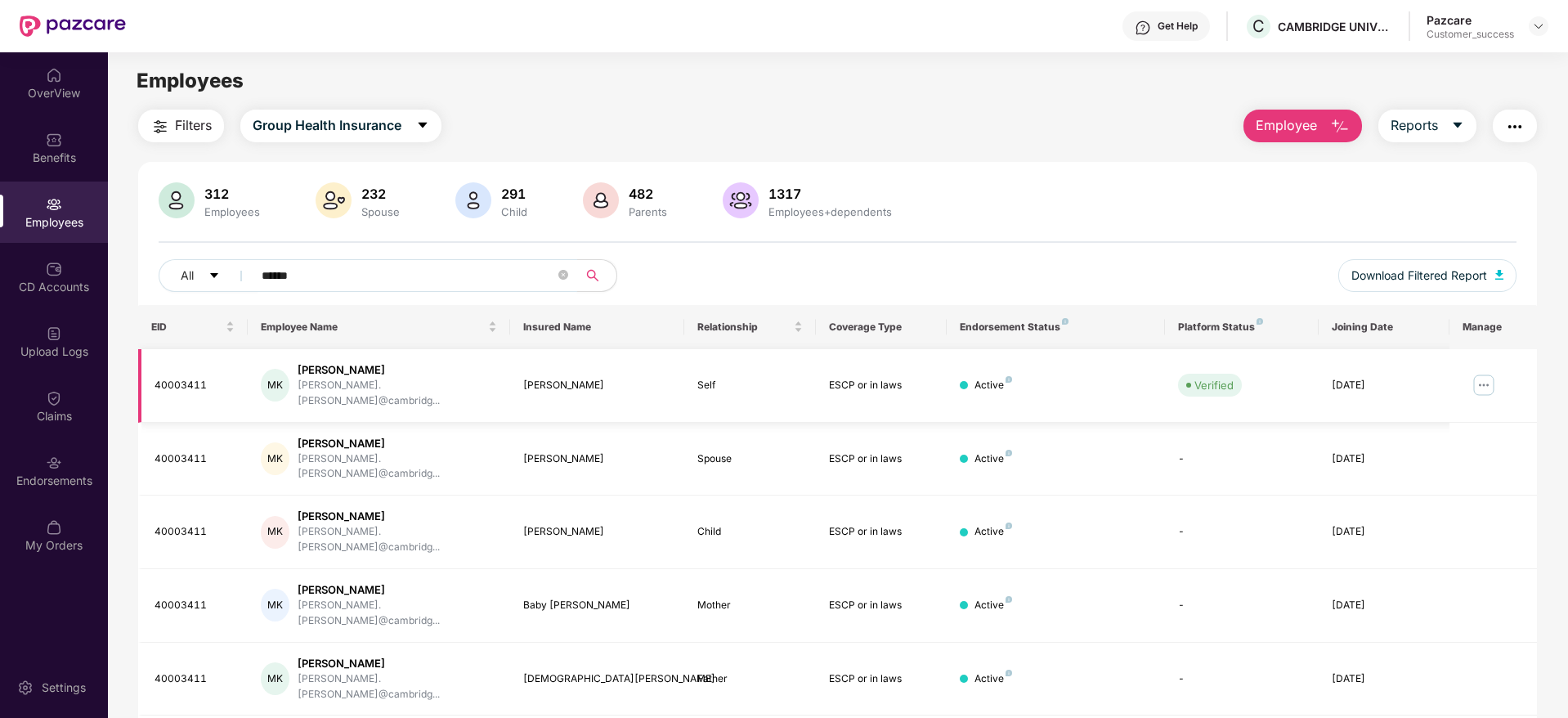
type input "******"
click at [1483, 386] on img at bounding box center [1484, 385] width 27 height 27
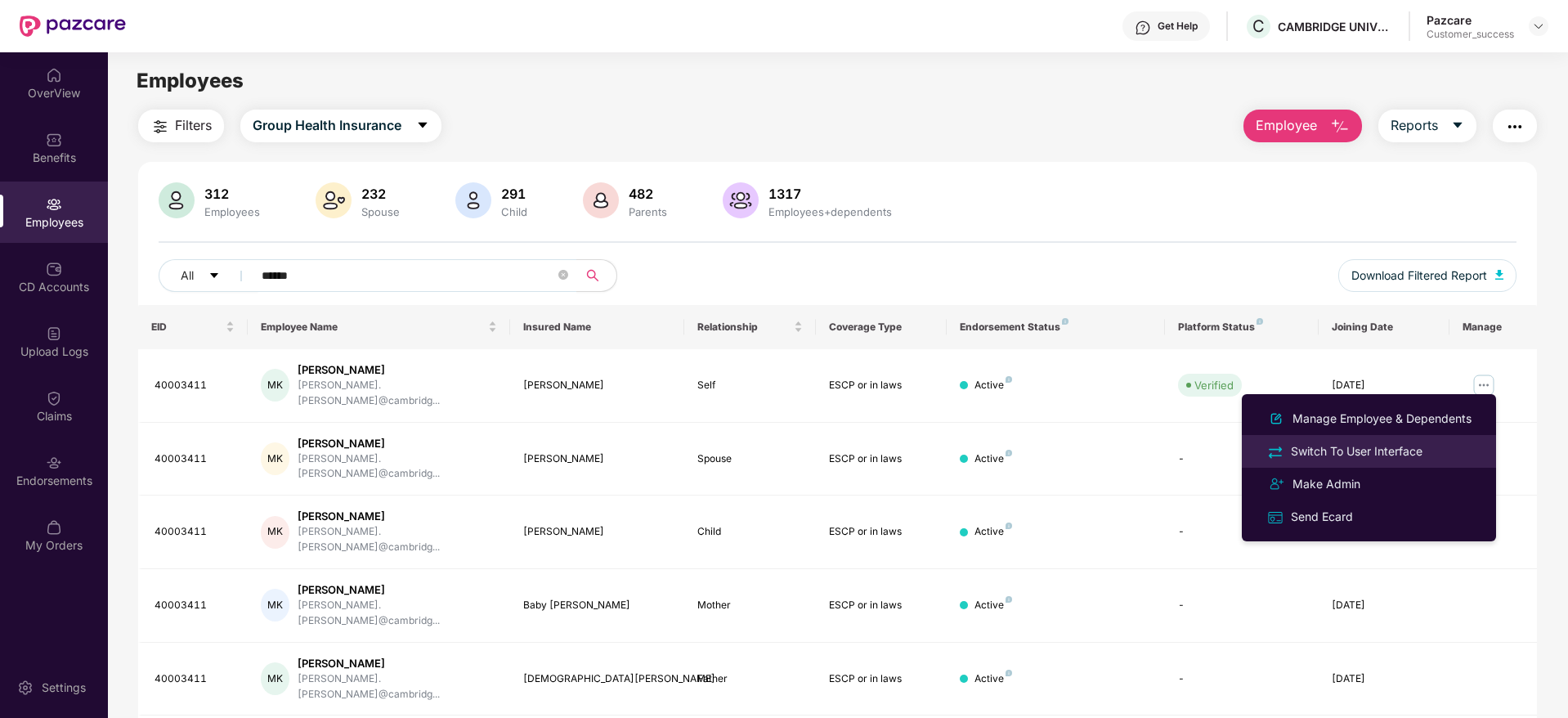
click at [1371, 445] on div "Switch To User Interface" at bounding box center [1357, 451] width 138 height 18
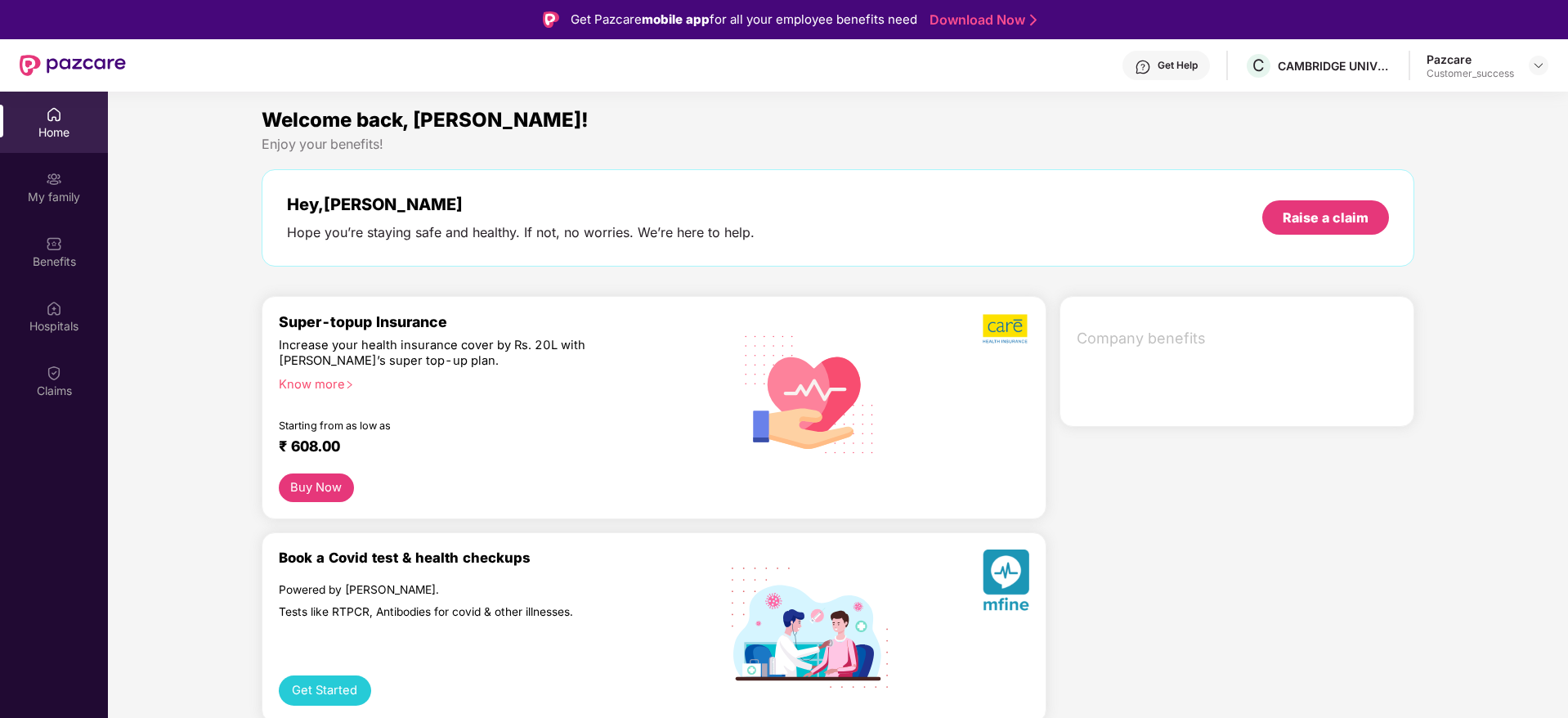
click at [60, 375] on img at bounding box center [54, 373] width 16 height 16
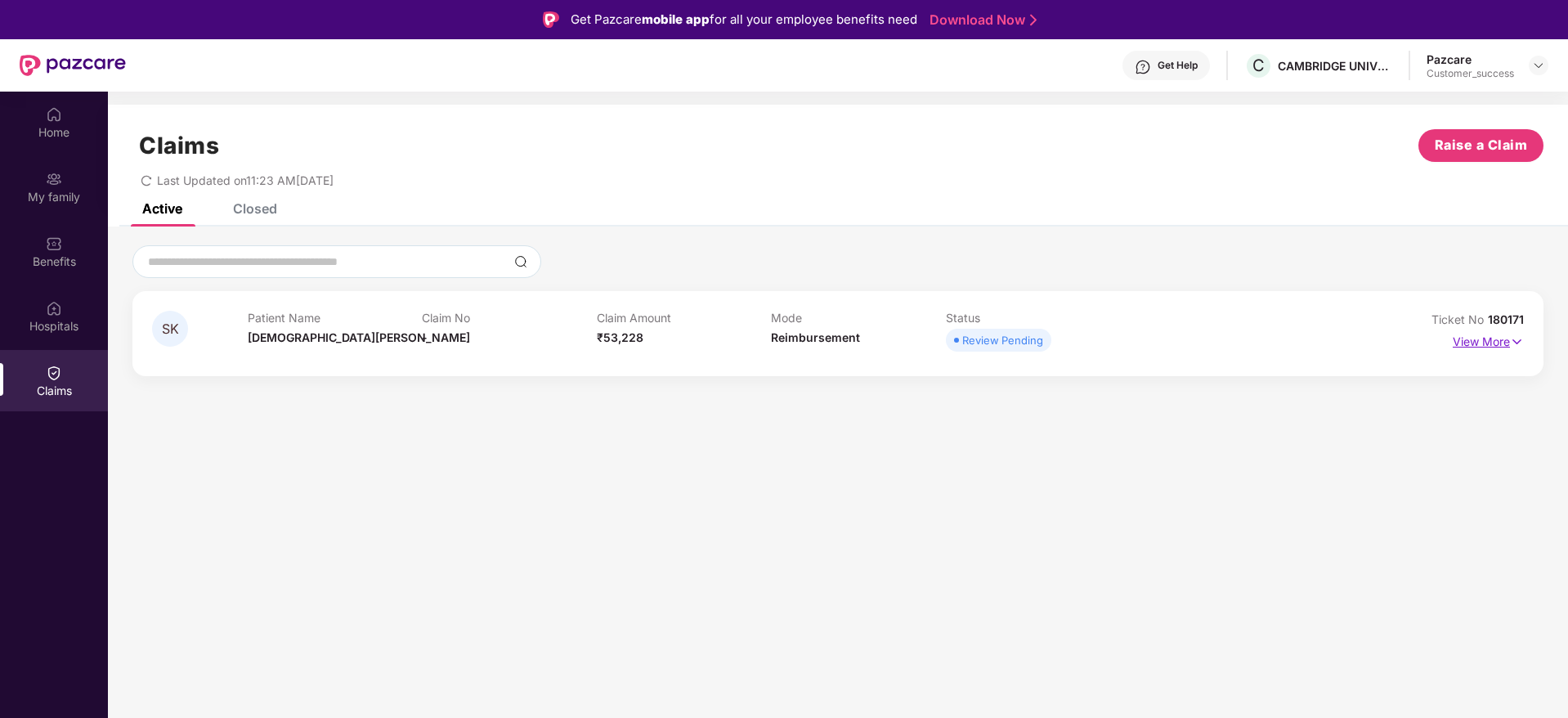
click at [1509, 343] on p "View More" at bounding box center [1488, 340] width 71 height 22
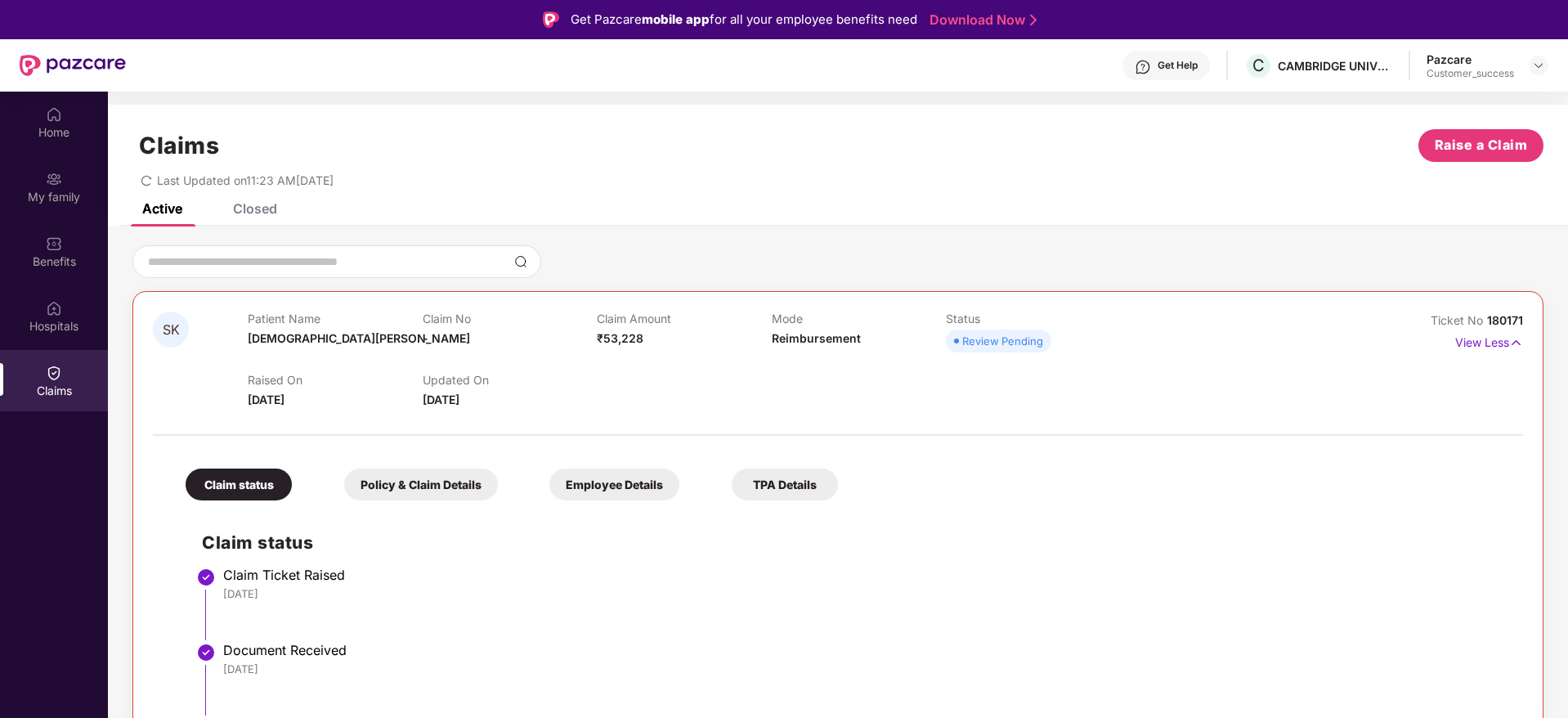
click at [463, 180] on div "Last Updated on 11:23 AM[DATE]" at bounding box center [838, 175] width 1411 height 26
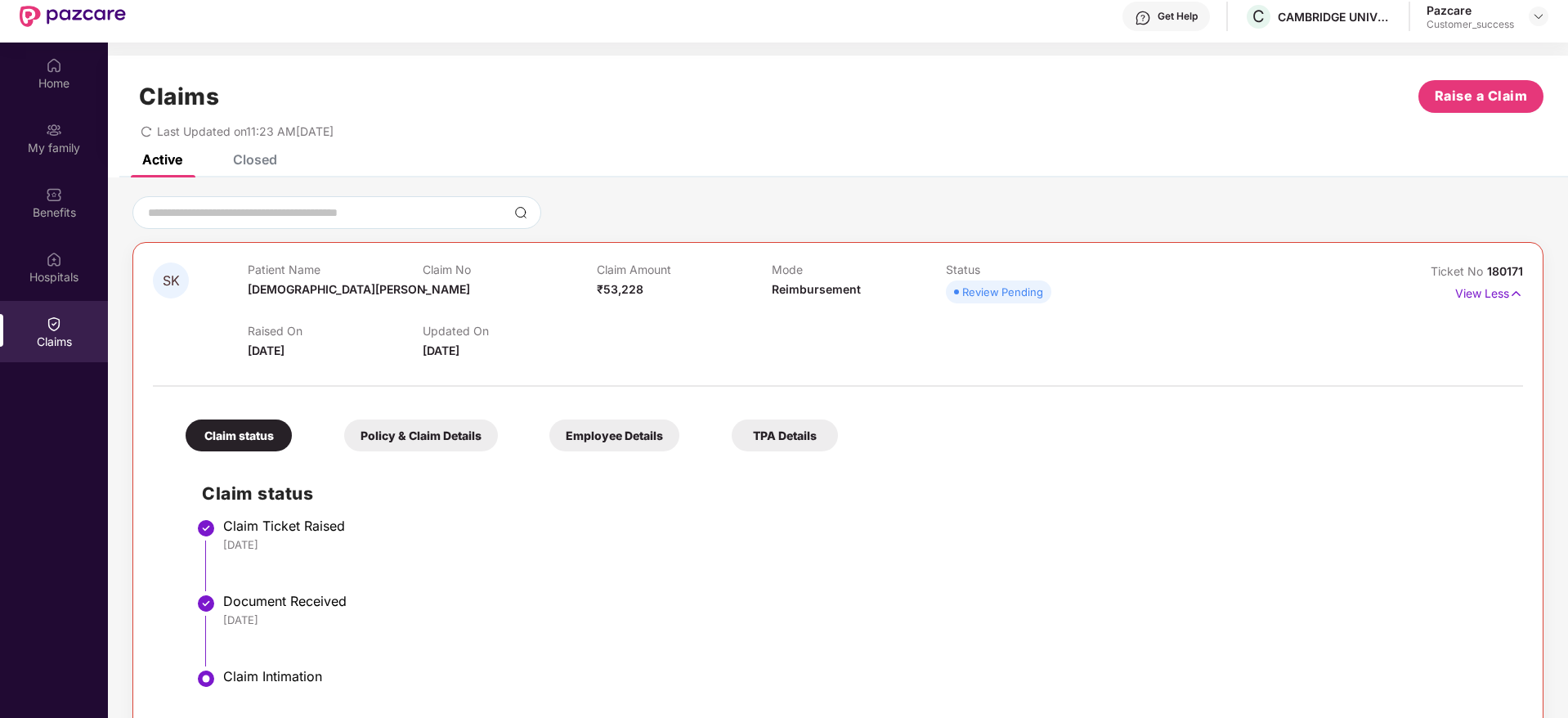
scroll to position [92, 0]
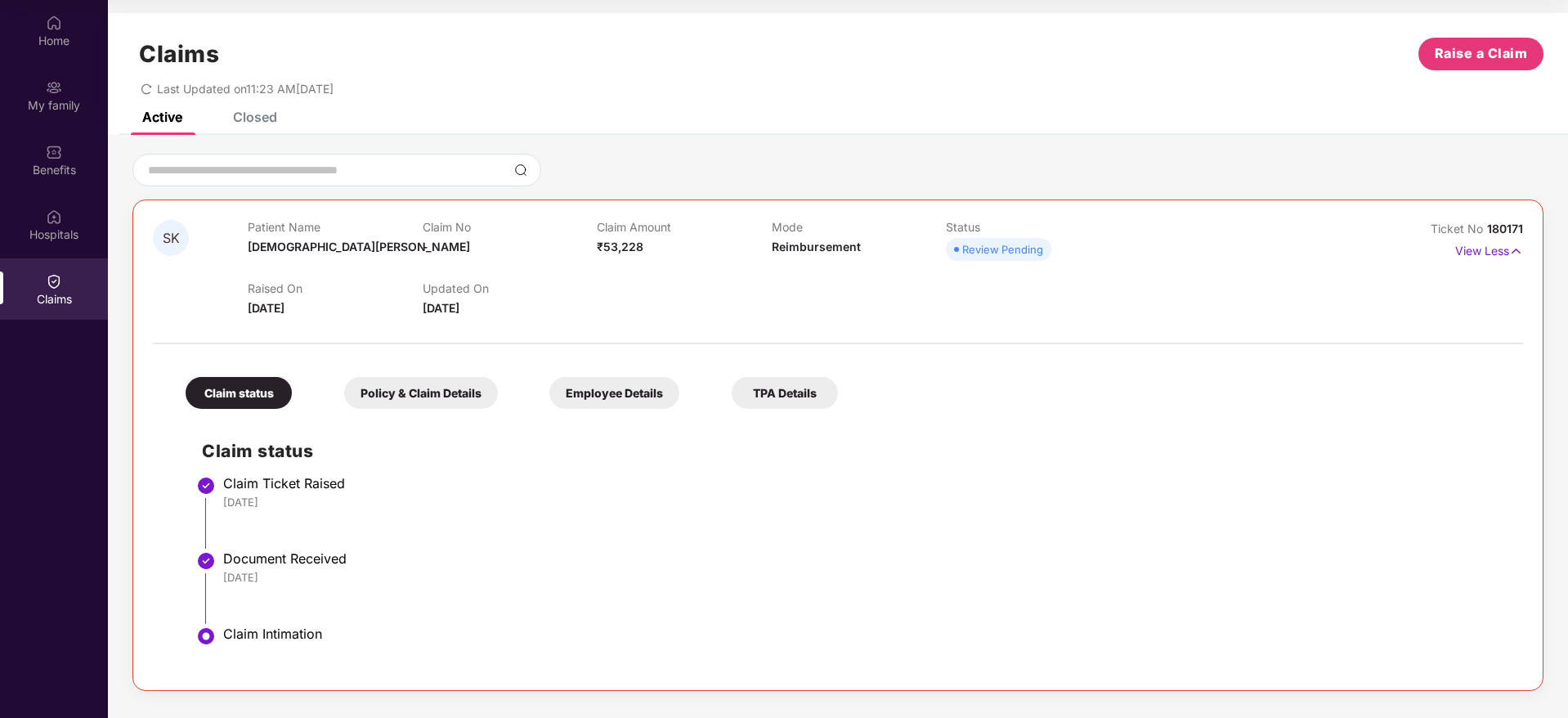
click at [452, 227] on p "Claim No" at bounding box center [510, 226] width 174 height 14
click at [263, 111] on div "Claims Raise a Claim Last Updated on 11:23 AM[DATE]" at bounding box center [838, 62] width 1460 height 99
drag, startPoint x: 1532, startPoint y: 233, endPoint x: 1485, endPoint y: 227, distance: 47.4
click at [1485, 227] on div "SK Patient Name [PERSON_NAME] Claim No - Claim Amount ₹53,228 Mode Reimbursemen…" at bounding box center [838, 445] width 1411 height 492
copy span "180171"
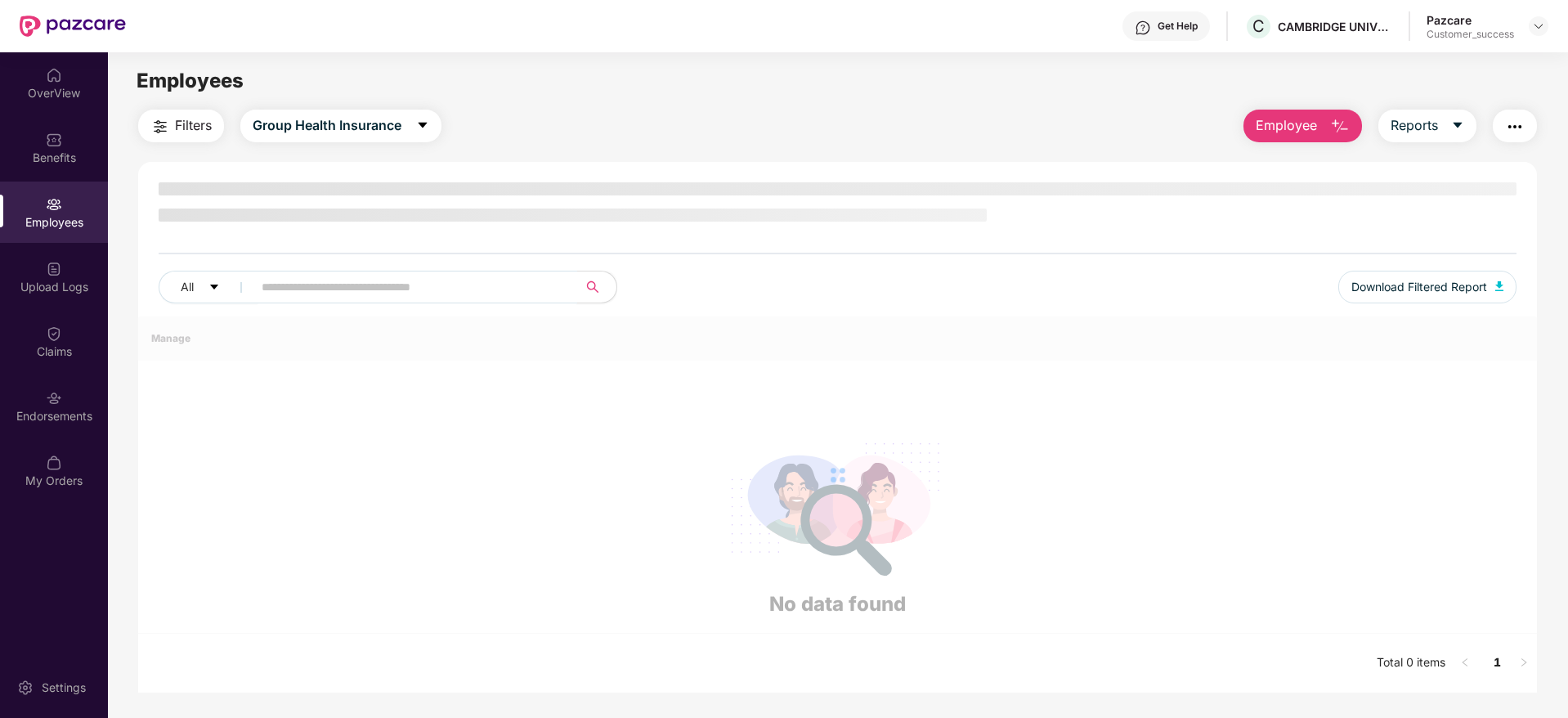
click at [295, 289] on input "text" at bounding box center [408, 287] width 294 height 25
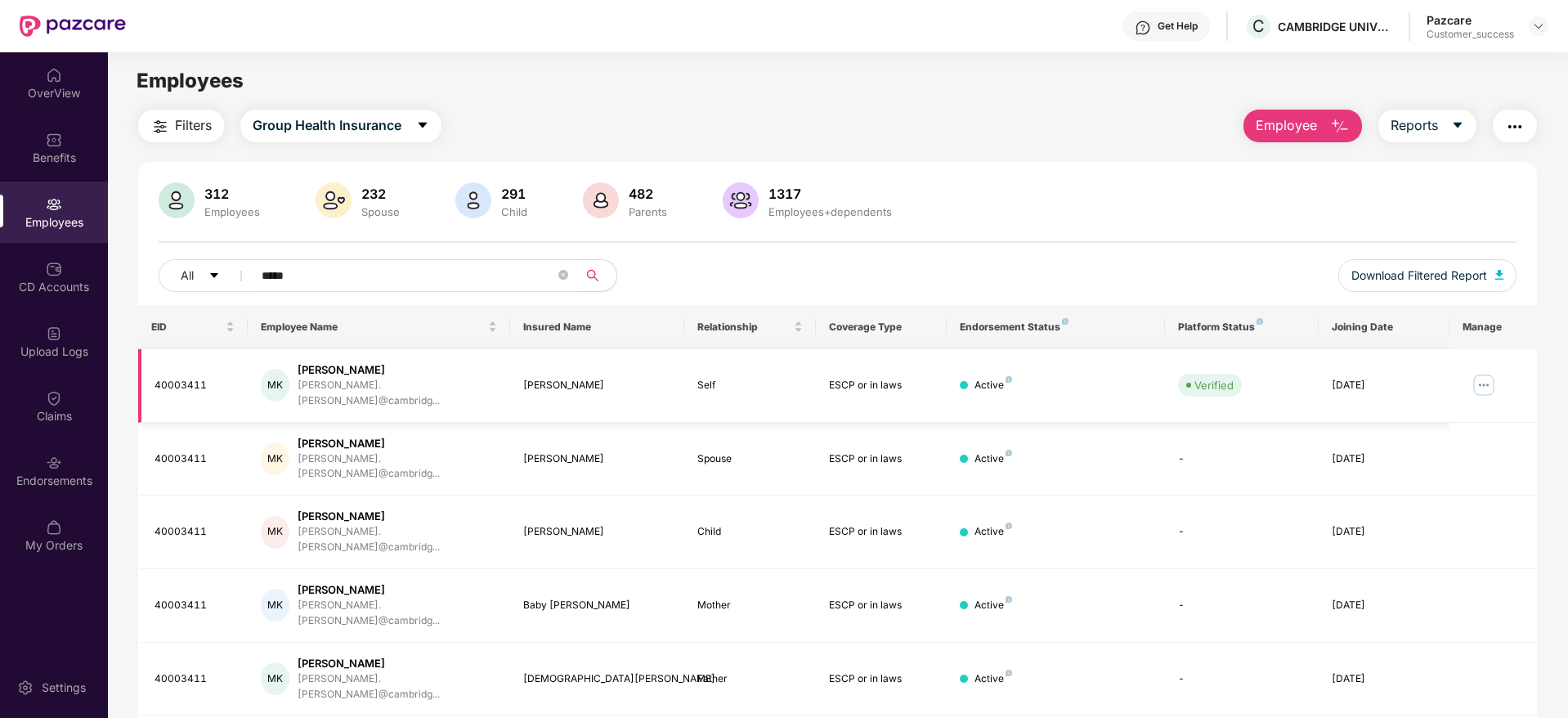
type input "*****"
click at [1481, 379] on img at bounding box center [1484, 385] width 27 height 27
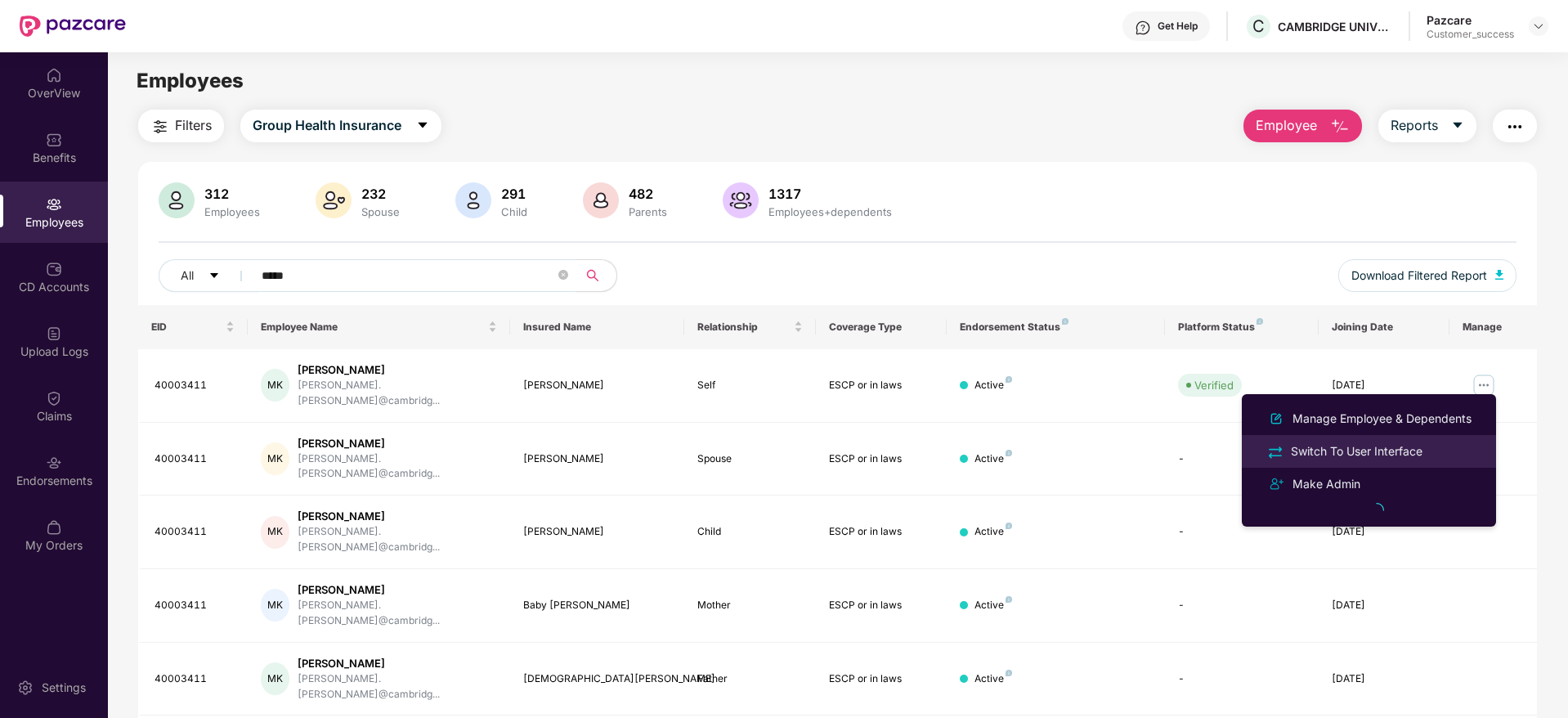
click at [1307, 452] on div "Switch To User Interface" at bounding box center [1357, 451] width 138 height 18
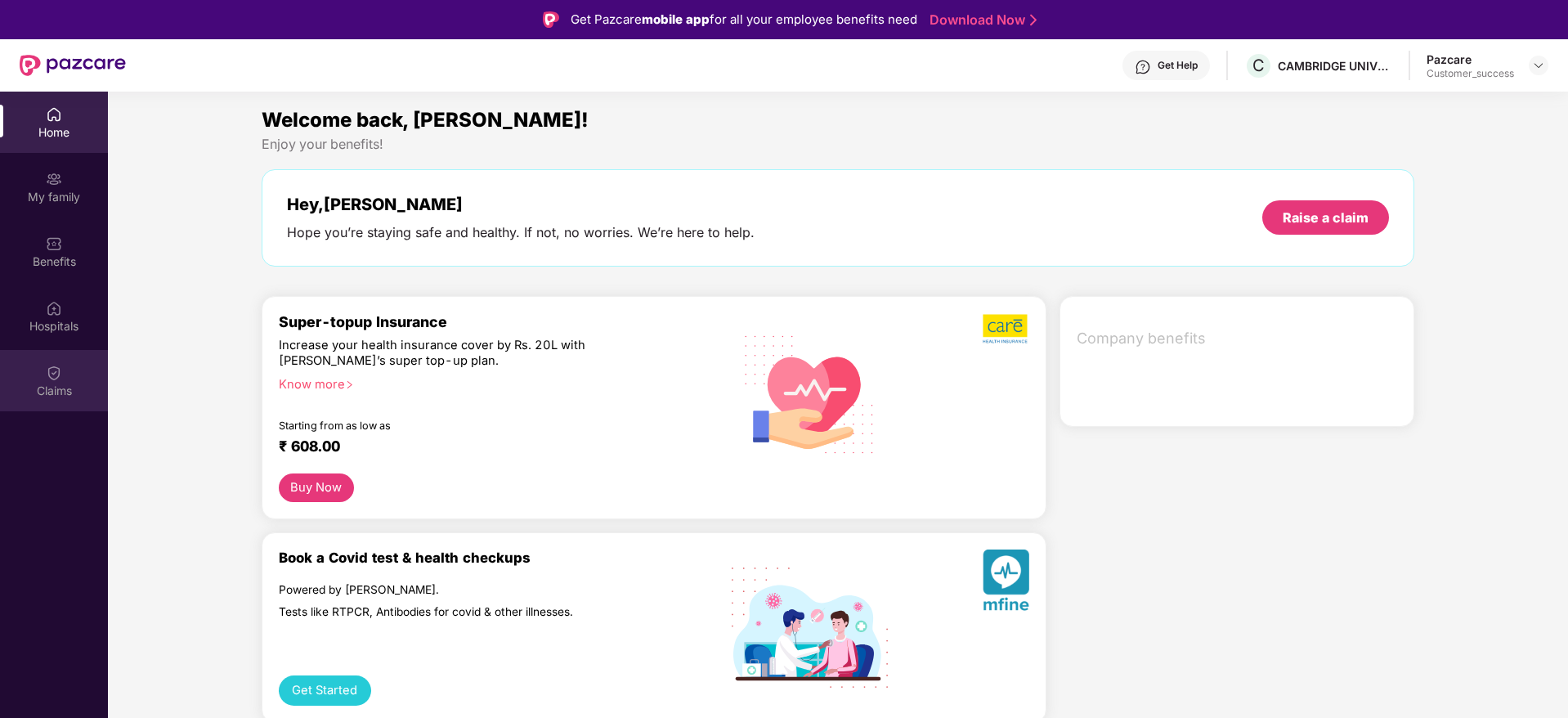
click at [40, 373] on div "Claims" at bounding box center [54, 380] width 108 height 61
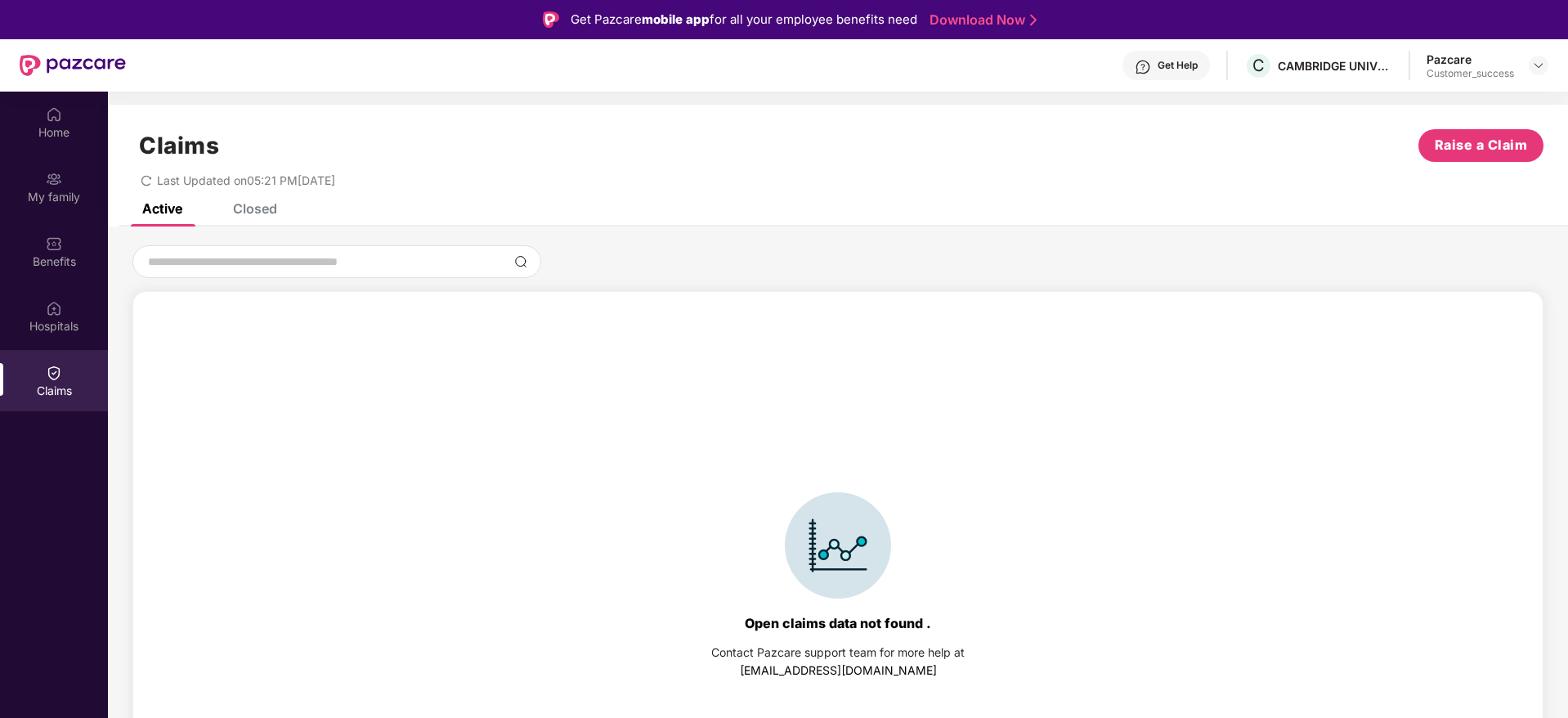
click at [261, 216] on div "Closed" at bounding box center [255, 209] width 44 height 16
